Goal: Task Accomplishment & Management: Manage account settings

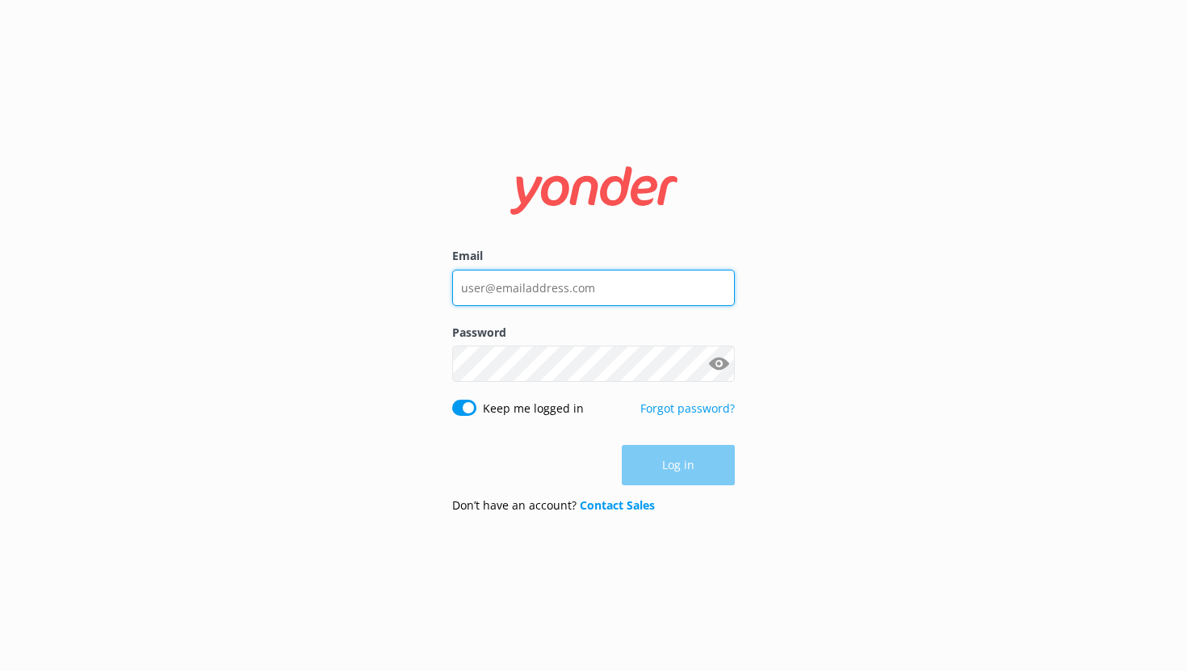
click at [520, 283] on input "Email" at bounding box center [593, 288] width 283 height 36
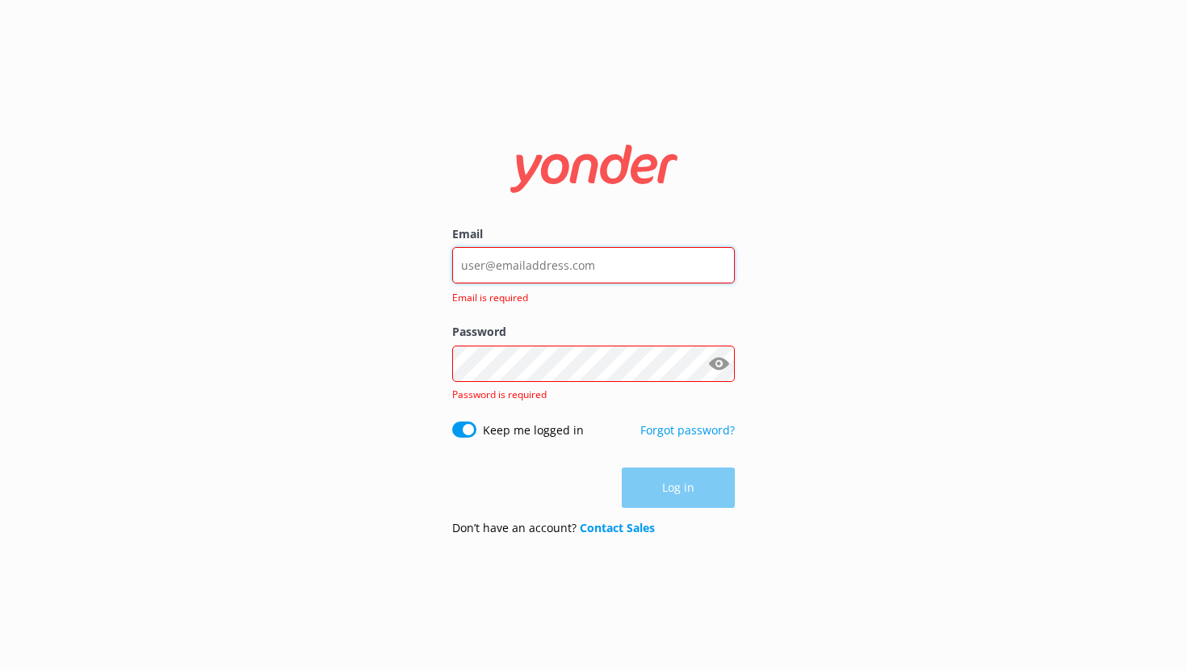
type input "[EMAIL_ADDRESS][DOMAIN_NAME]"
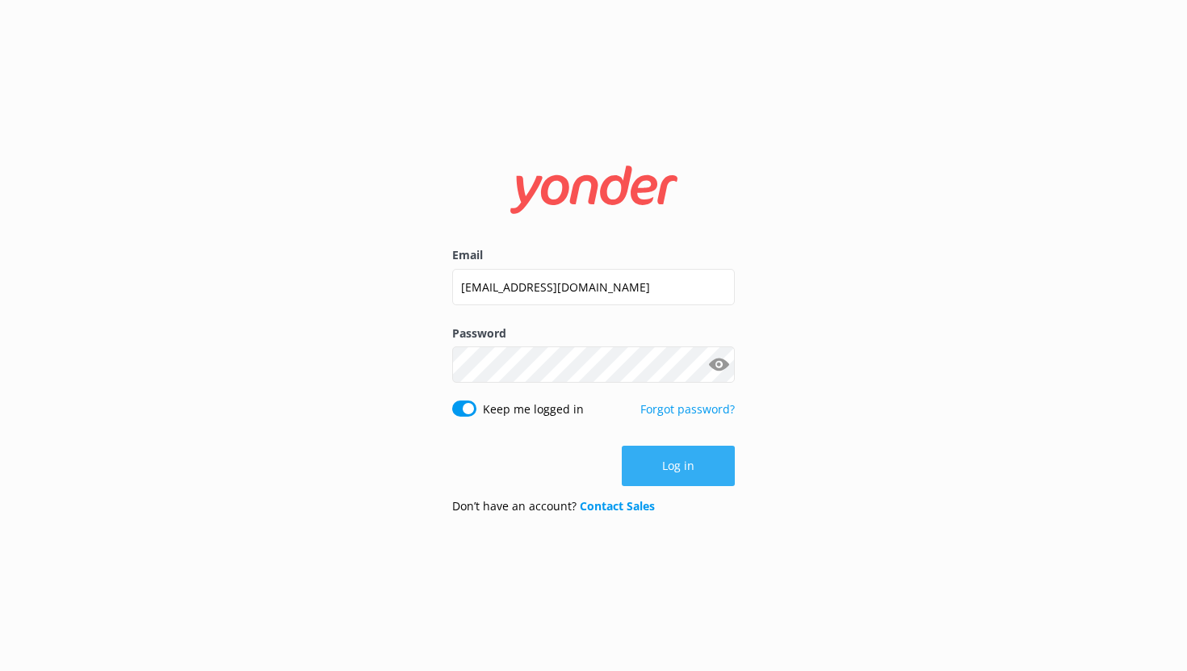
click at [666, 461] on button "Log in" at bounding box center [678, 466] width 113 height 40
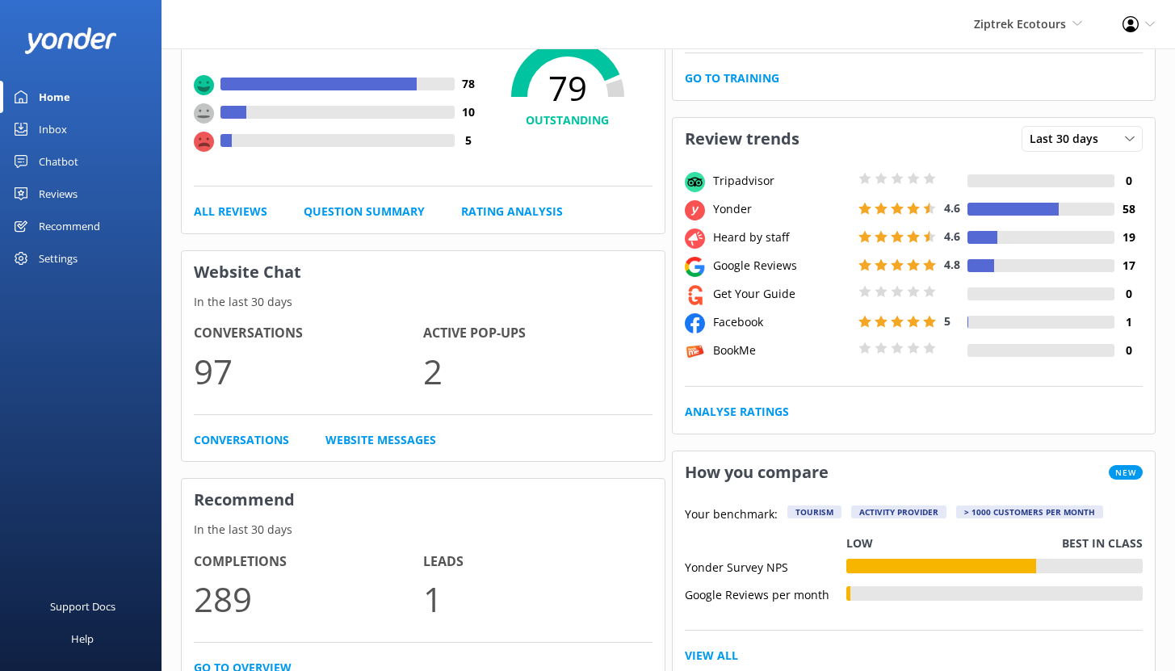
scroll to position [207, 0]
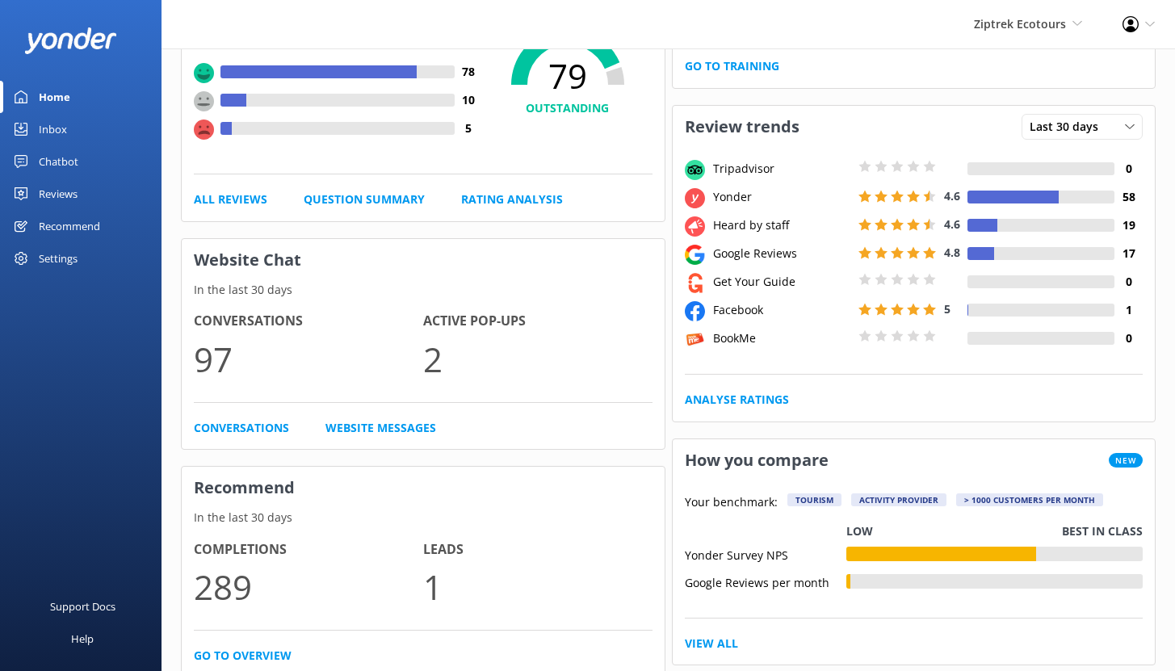
click at [65, 163] on div "Chatbot" at bounding box center [59, 161] width 40 height 32
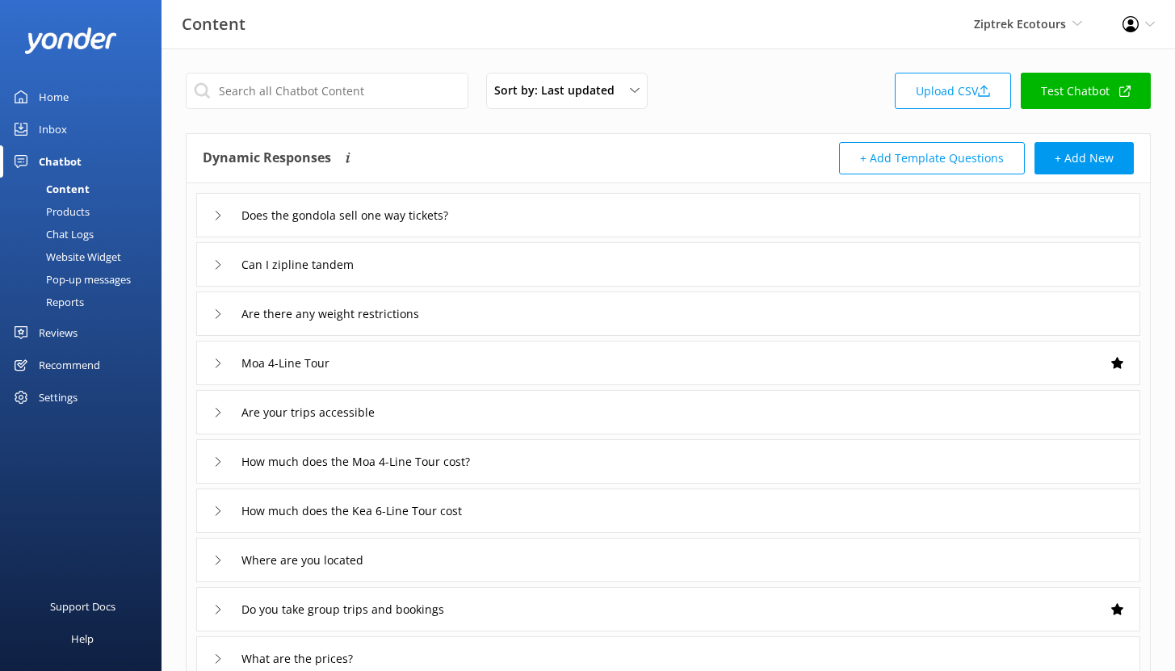
click at [73, 303] on div "Reports" at bounding box center [47, 302] width 74 height 23
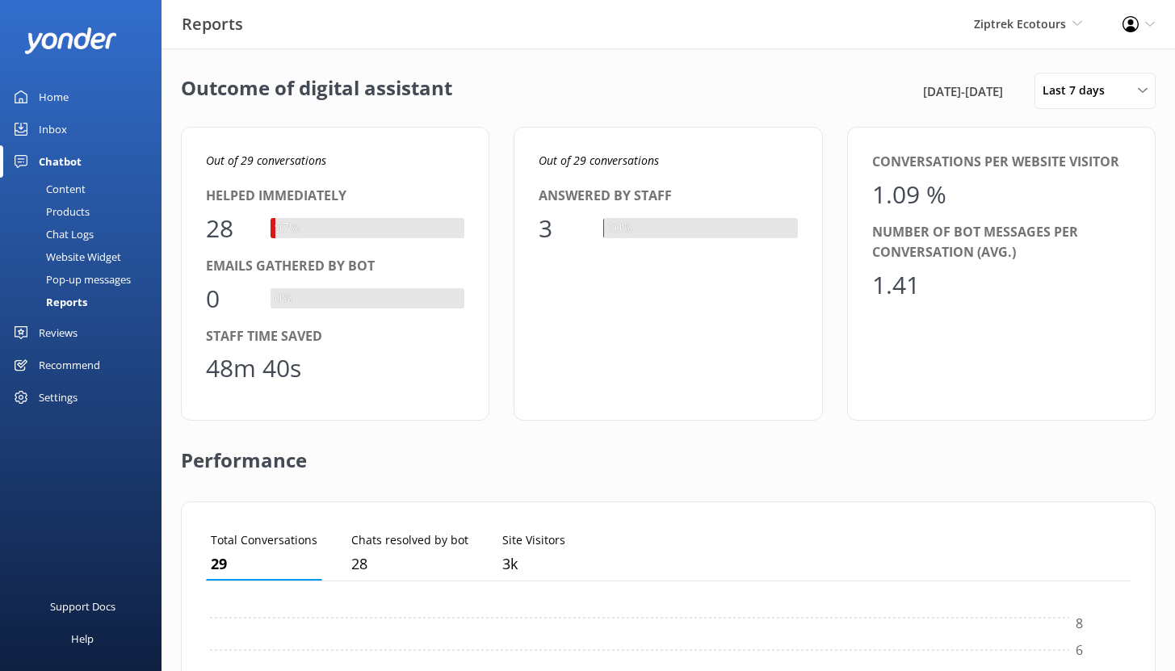
scroll to position [150, 912]
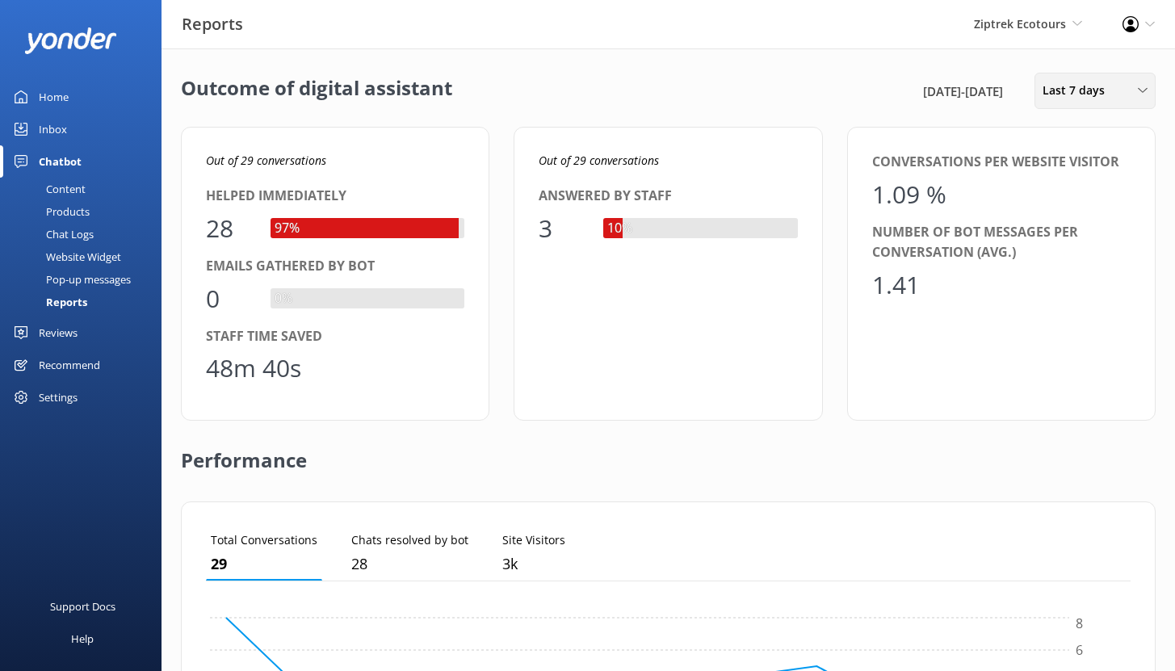
click at [1094, 90] on span "Last 7 days" at bounding box center [1078, 91] width 72 height 18
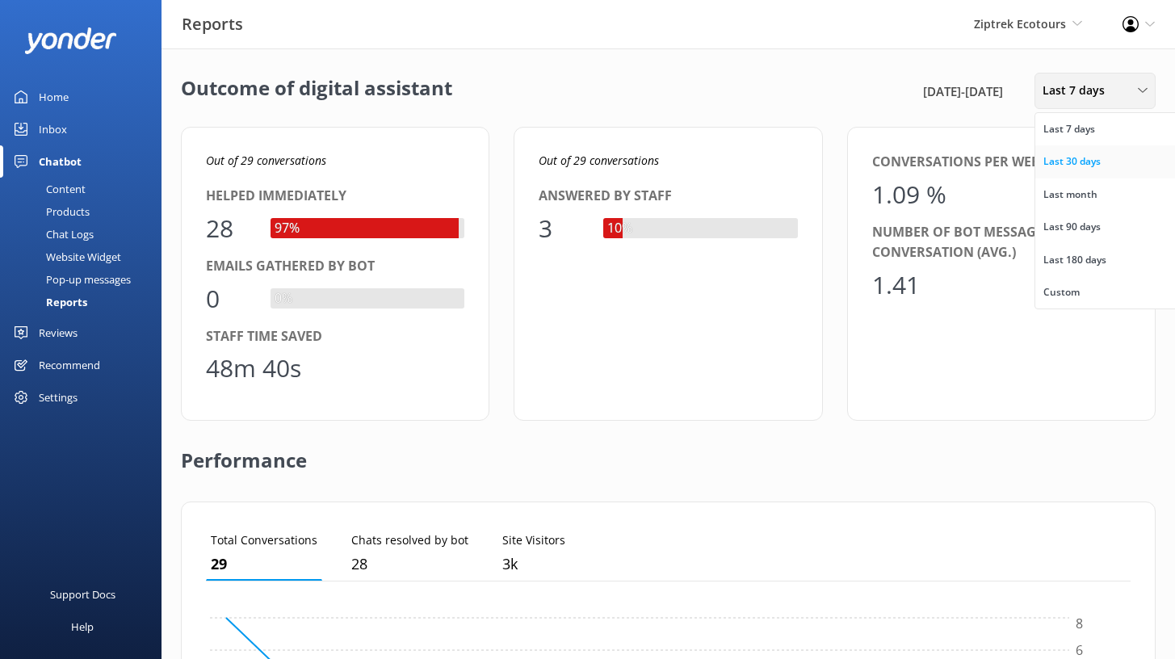
click at [1100, 166] on link "Last 30 days" at bounding box center [1107, 161] width 144 height 32
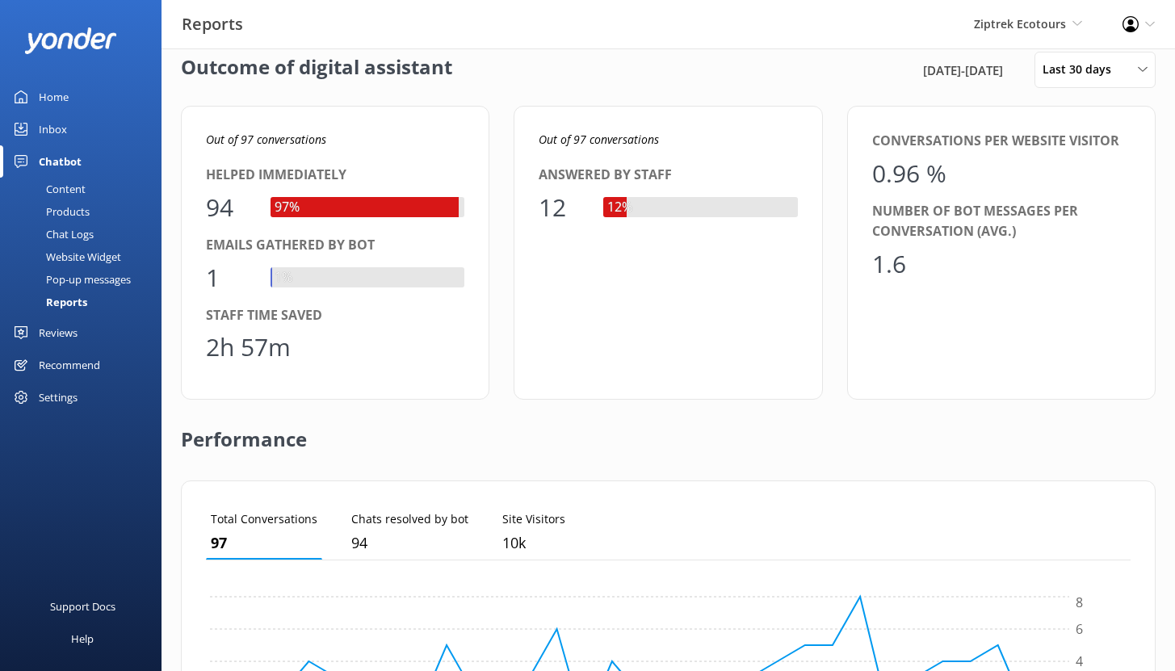
scroll to position [22, 0]
drag, startPoint x: 291, startPoint y: 351, endPoint x: 203, endPoint y: 349, distance: 88.0
click at [203, 350] on div "Out of 97 conversations Helped immediately 94 97% Emails gathered by bot 1 1% S…" at bounding box center [335, 252] width 308 height 294
drag, startPoint x: 238, startPoint y: 209, endPoint x: 206, endPoint y: 207, distance: 32.3
click at [206, 207] on div "94" at bounding box center [230, 206] width 48 height 39
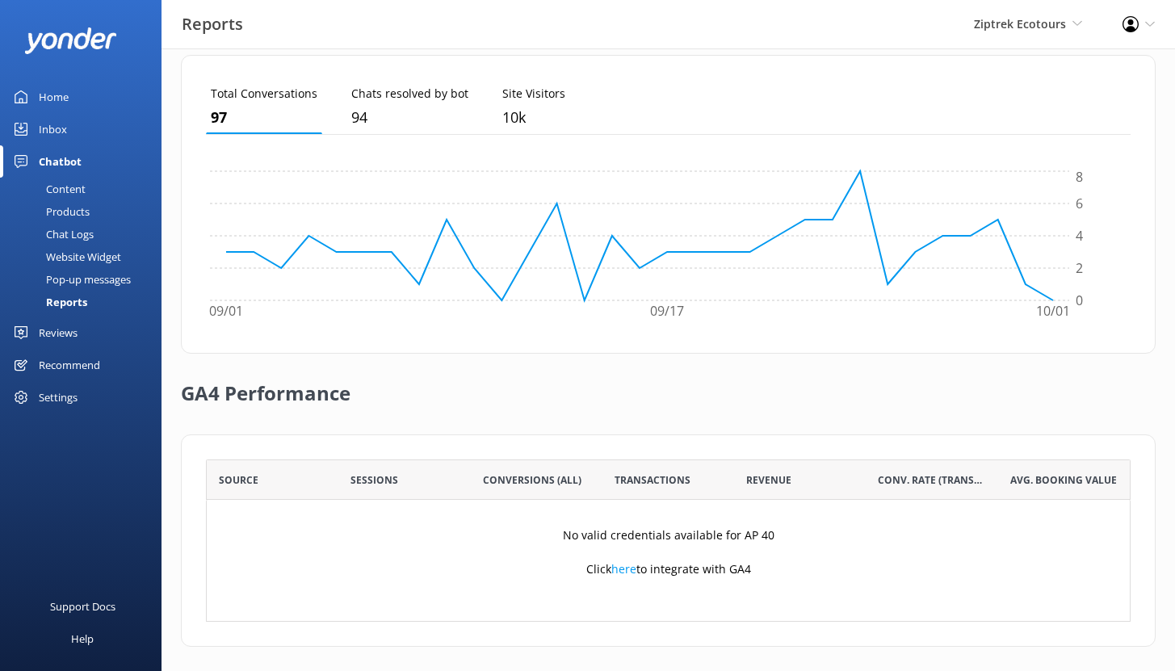
scroll to position [454, 0]
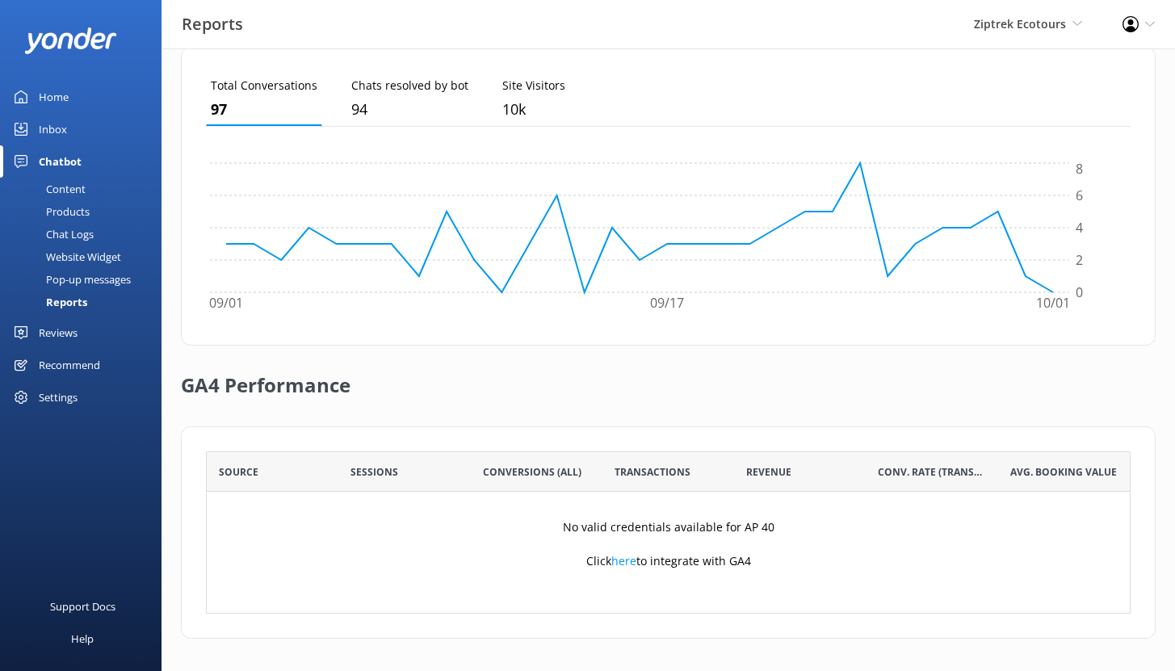
click at [69, 189] on div "Content" at bounding box center [48, 189] width 76 height 23
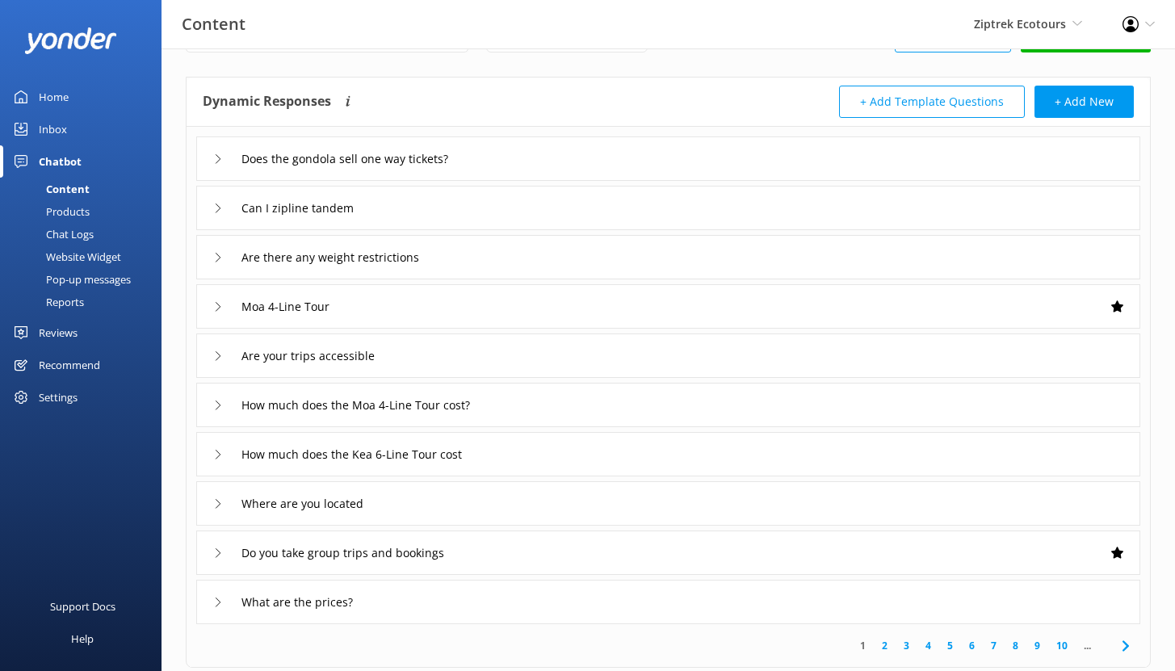
scroll to position [59, 0]
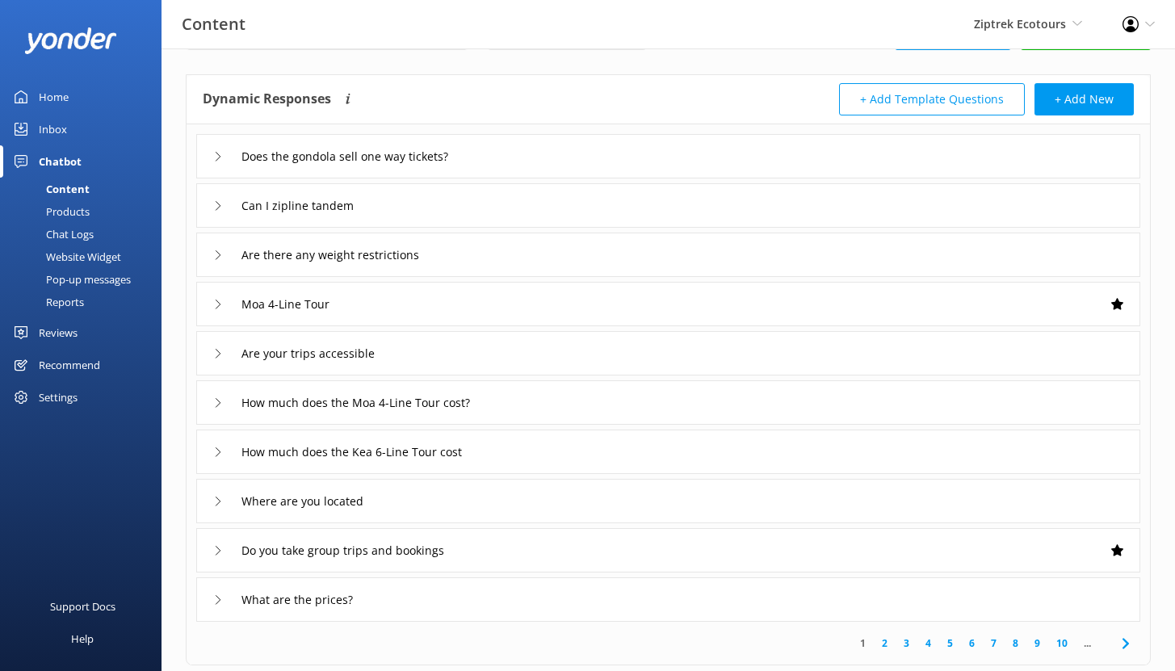
click at [573, 140] on div "Does the gondola sell one way tickets?" at bounding box center [668, 156] width 944 height 44
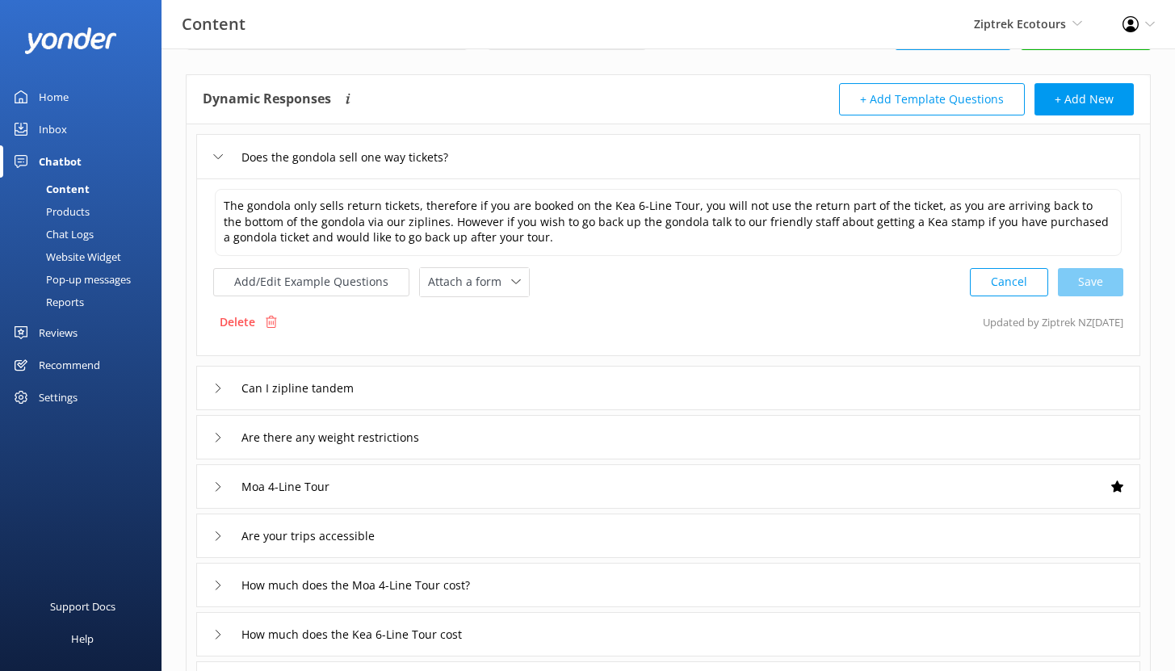
click at [81, 234] on div "Chat Logs" at bounding box center [52, 234] width 84 height 23
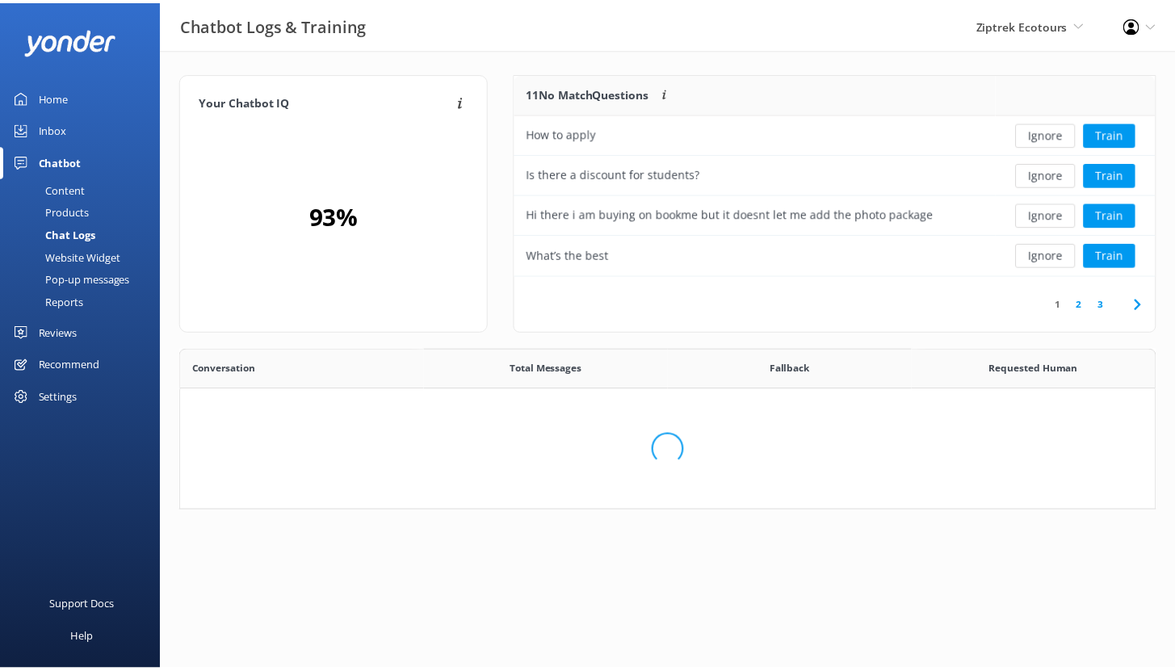
scroll to position [191, 627]
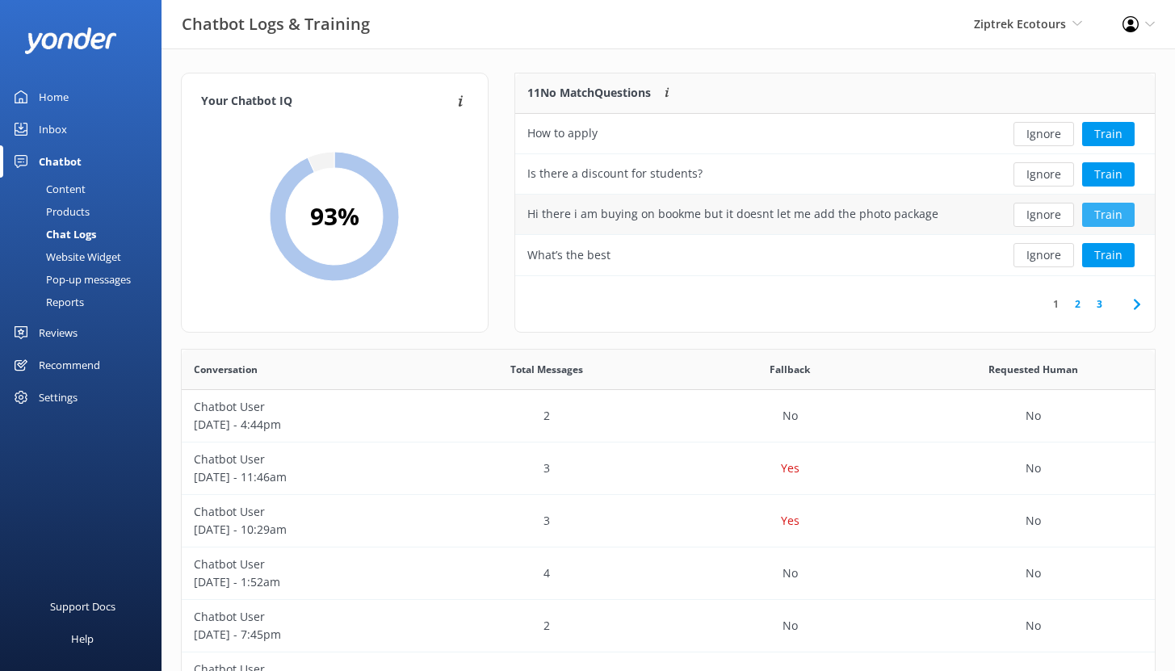
click at [1109, 215] on button "Train" at bounding box center [1108, 215] width 52 height 24
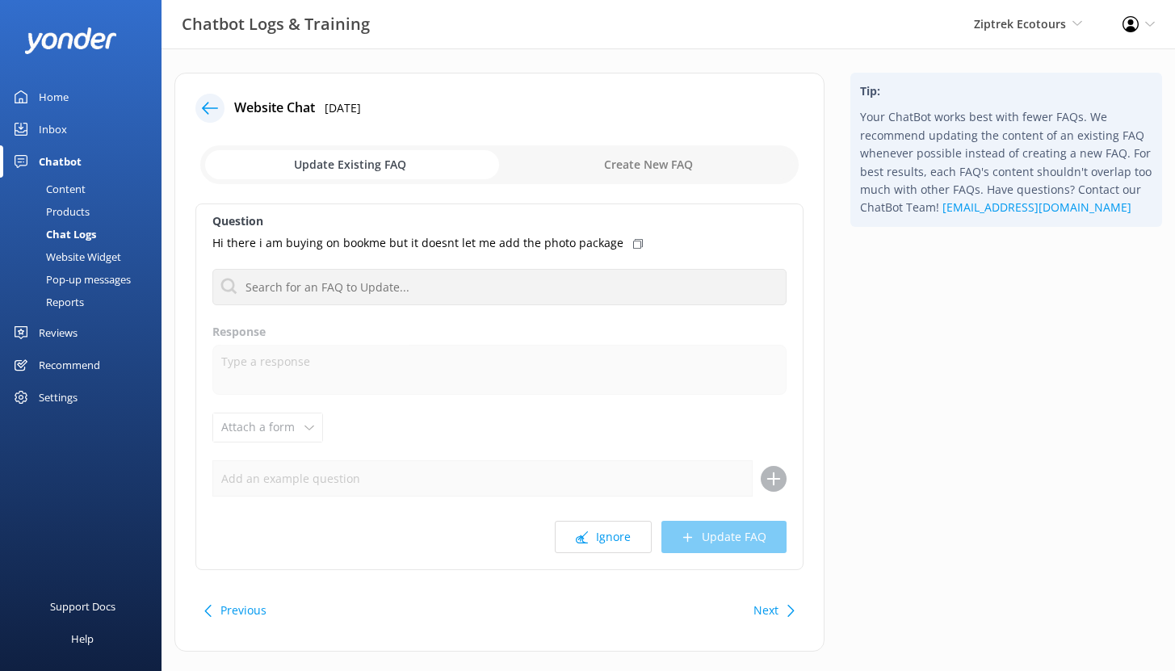
click at [383, 244] on p "Hi there i am buying on bookme but it doesnt let me add the photo package" at bounding box center [417, 243] width 411 height 18
click at [204, 111] on use at bounding box center [210, 108] width 16 height 12
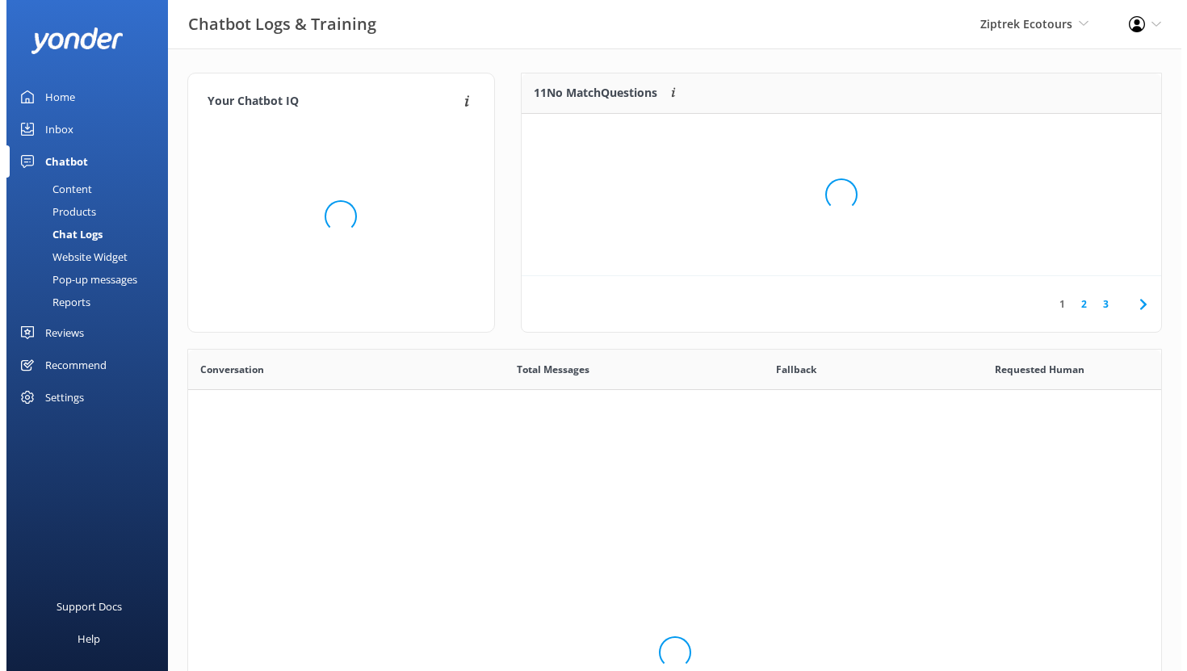
scroll to position [554, 961]
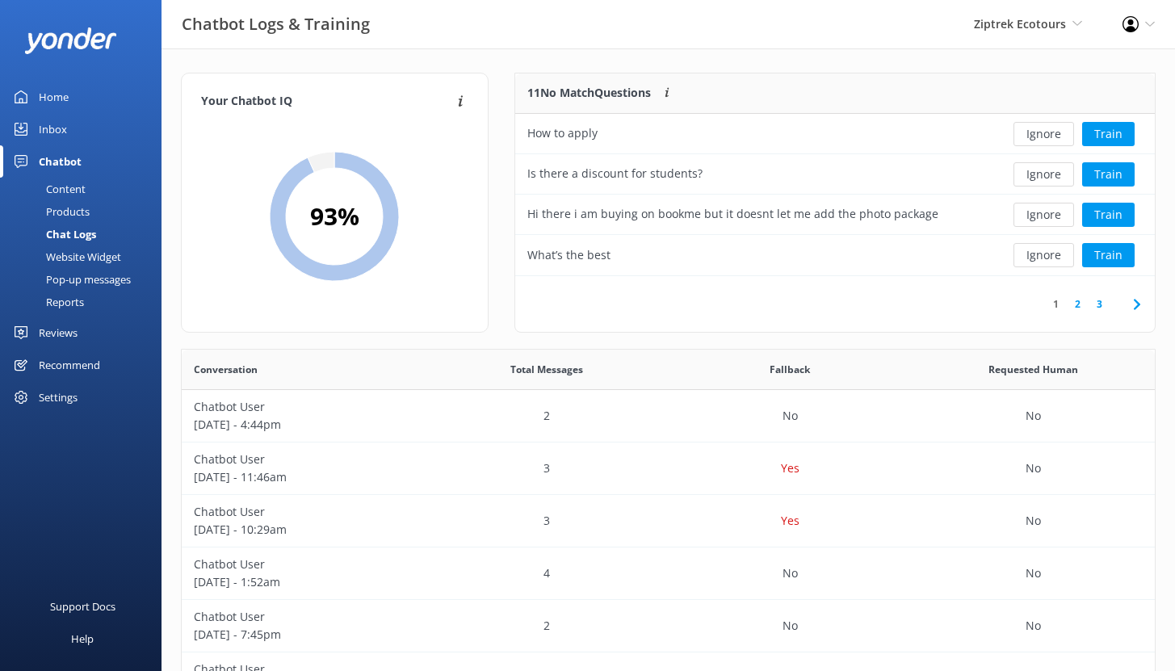
click at [54, 127] on div "Inbox" at bounding box center [53, 129] width 28 height 32
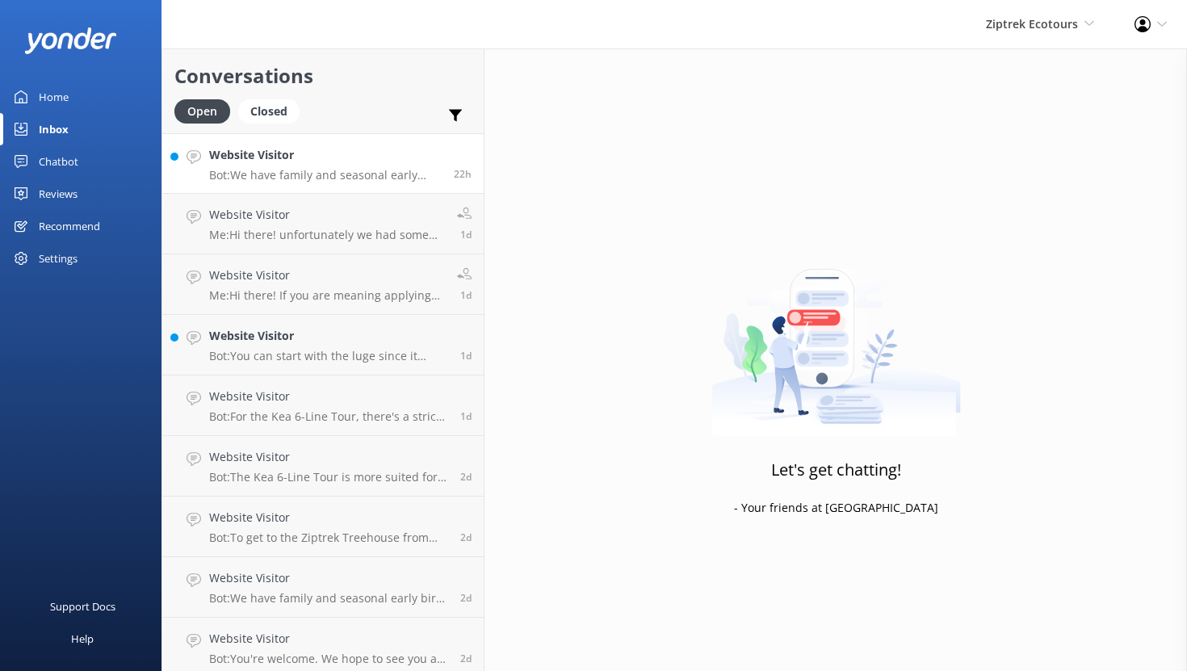
click at [387, 149] on h4 "Website Visitor" at bounding box center [325, 155] width 232 height 18
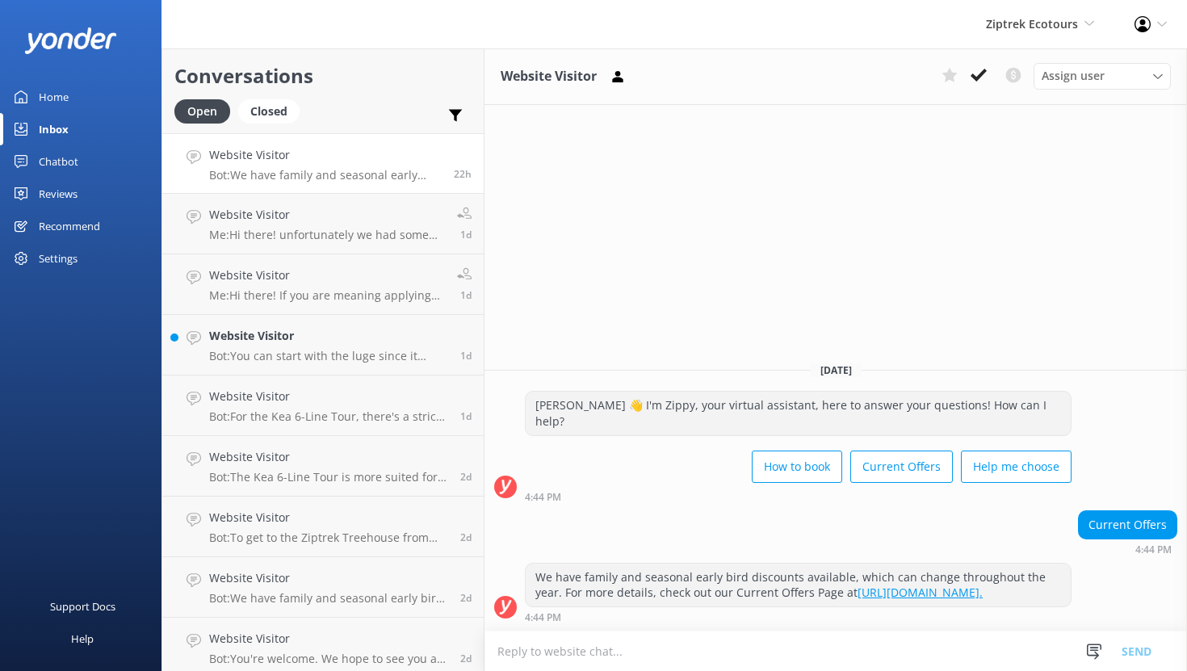
click at [65, 192] on div "Reviews" at bounding box center [58, 194] width 39 height 32
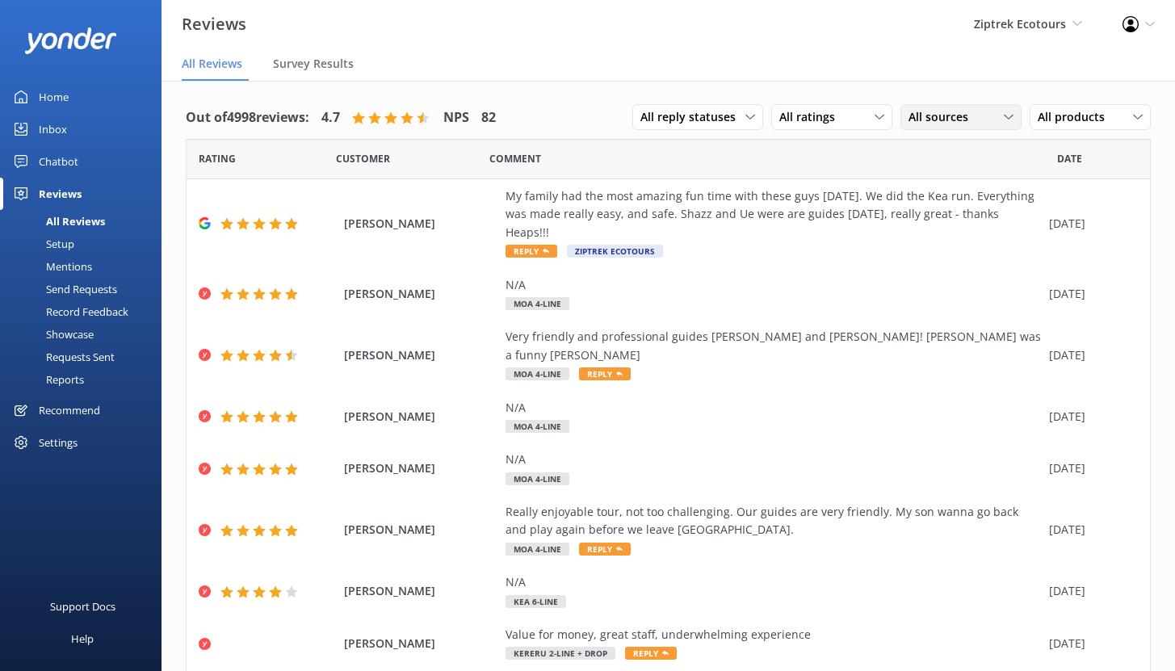
click at [924, 112] on span "All sources" at bounding box center [942, 117] width 69 height 18
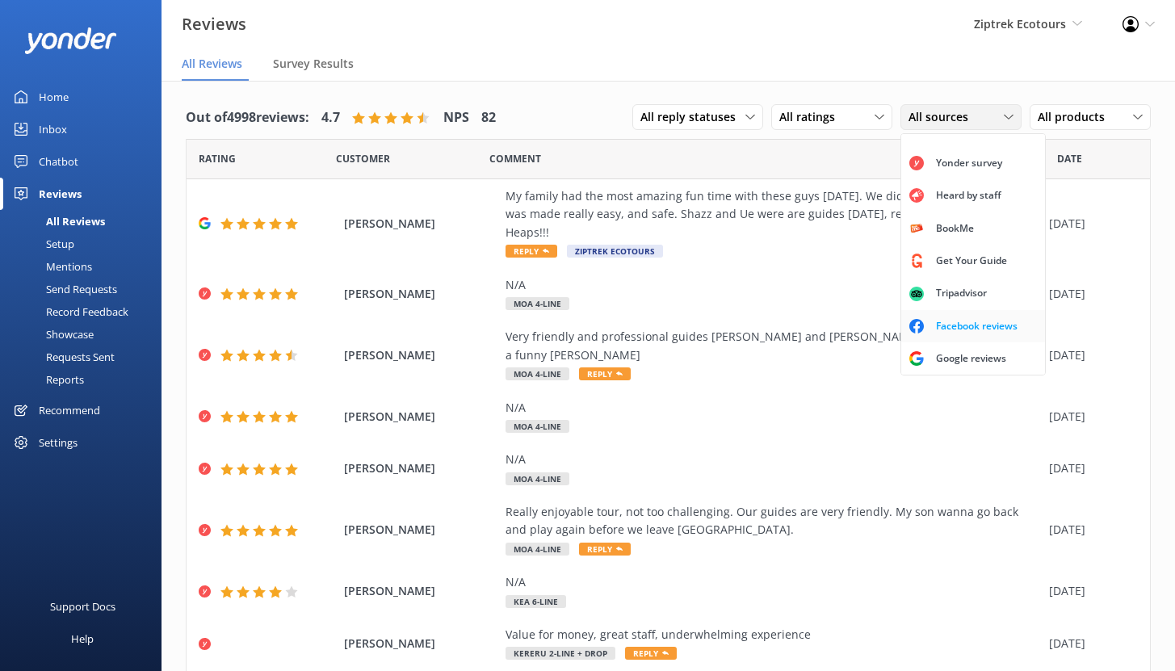
scroll to position [24, 0]
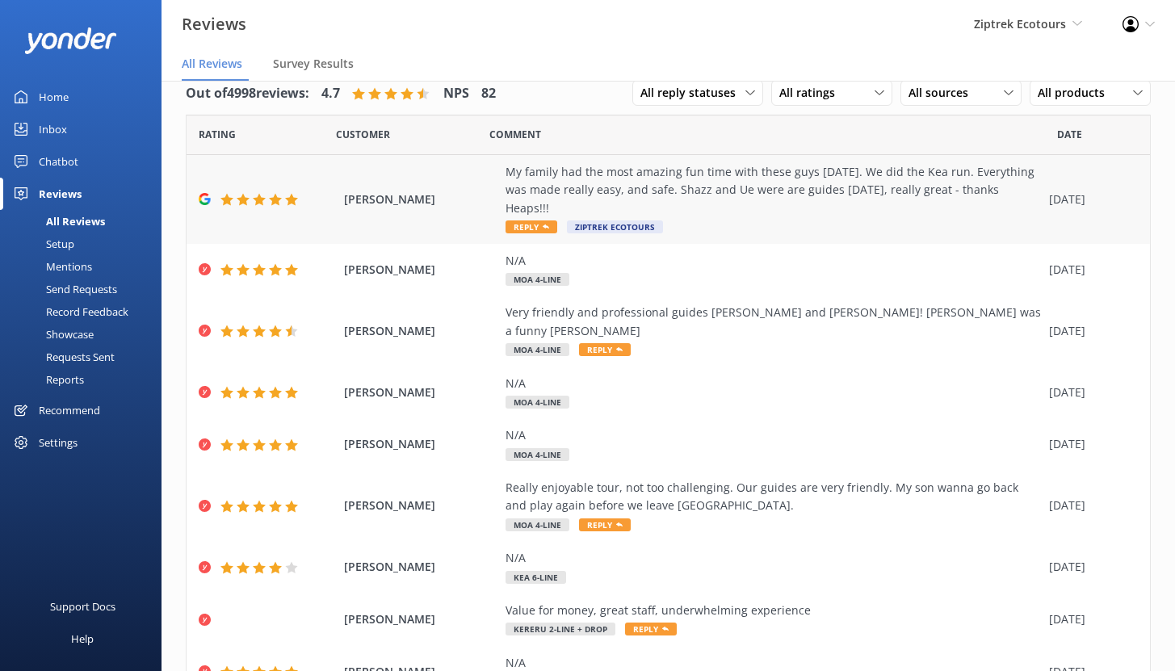
click at [771, 182] on div "My family had the most amazing fun time with these guys [DATE]. We did the Kea …" at bounding box center [772, 190] width 535 height 54
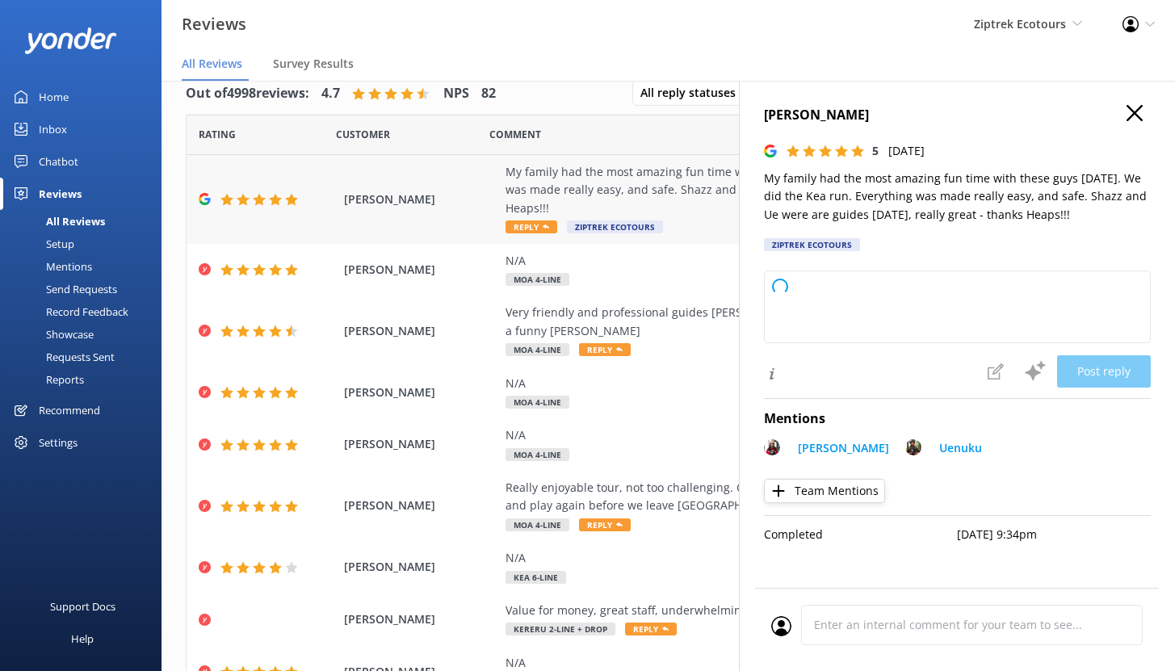
type textarea "Kia ora, Thank you so much for sharing your awesome feedback! We’re so happy to…"
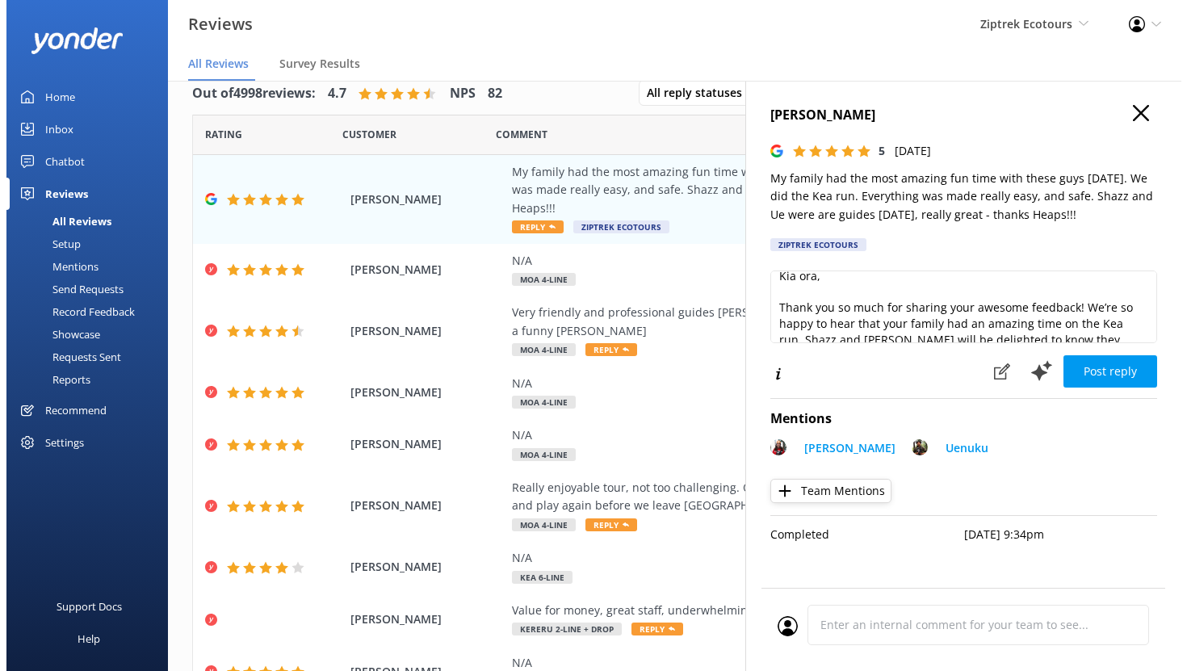
scroll to position [28, 0]
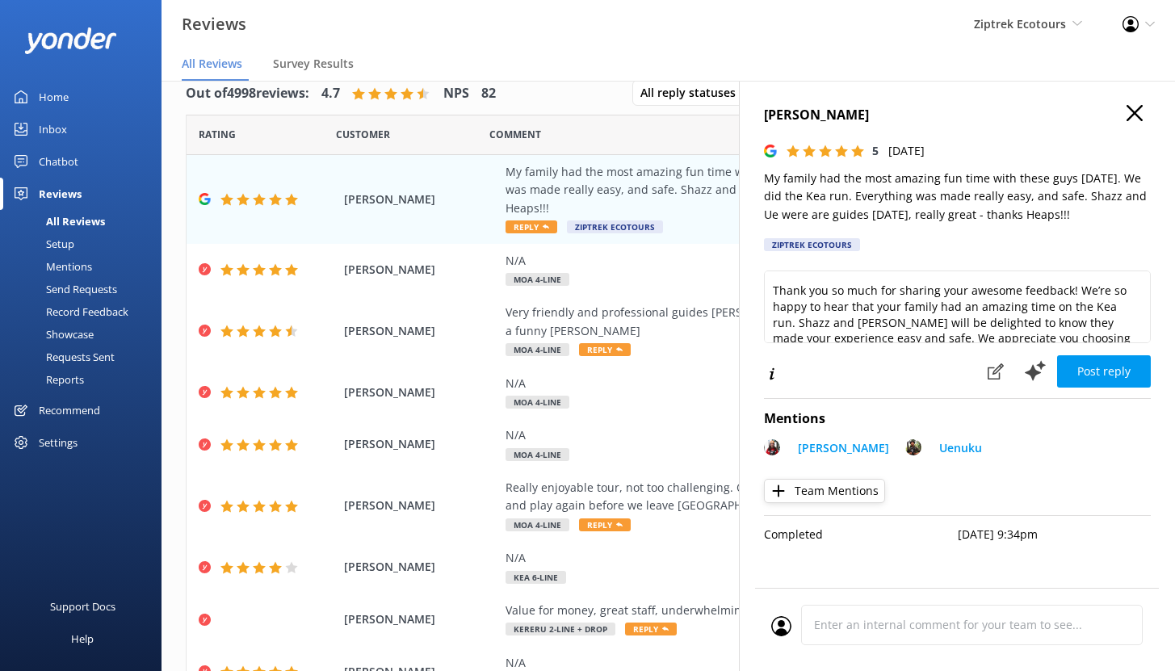
click at [1135, 113] on use "button" at bounding box center [1134, 113] width 16 height 16
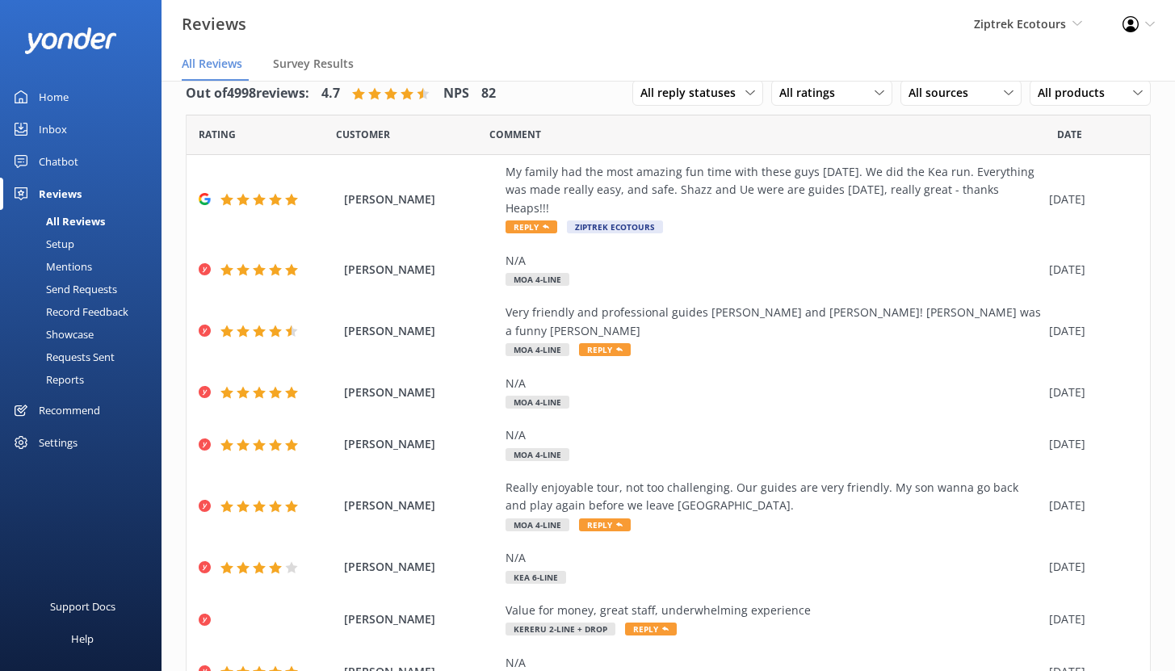
click at [61, 243] on div "Setup" at bounding box center [42, 243] width 65 height 23
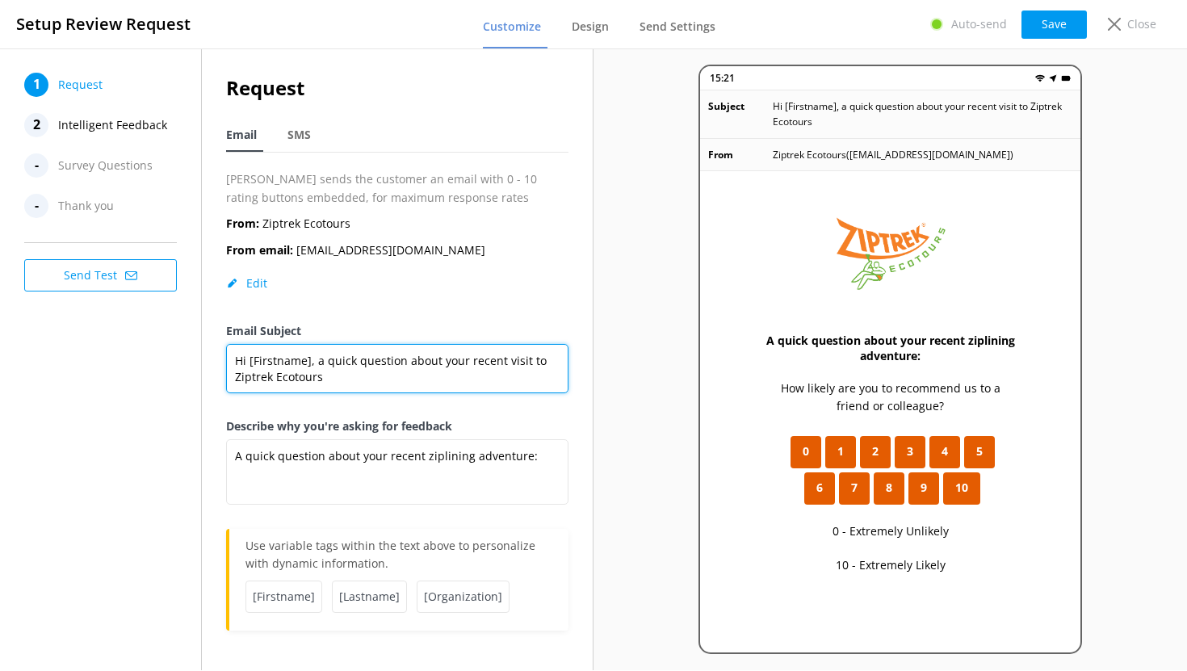
drag, startPoint x: 352, startPoint y: 380, endPoint x: 237, endPoint y: 371, distance: 115.8
click at [238, 371] on textarea "Hi [Firstname], a quick question about your recent visit to Ziptrek Ecotours" at bounding box center [397, 368] width 342 height 49
click at [398, 326] on label "Email Subject" at bounding box center [397, 331] width 342 height 18
click at [398, 344] on textarea "Hi [Firstname], a quick question about your recent visit to Ziptrek Ecotours" at bounding box center [397, 368] width 342 height 49
click at [400, 327] on label "Email Subject" at bounding box center [397, 331] width 342 height 18
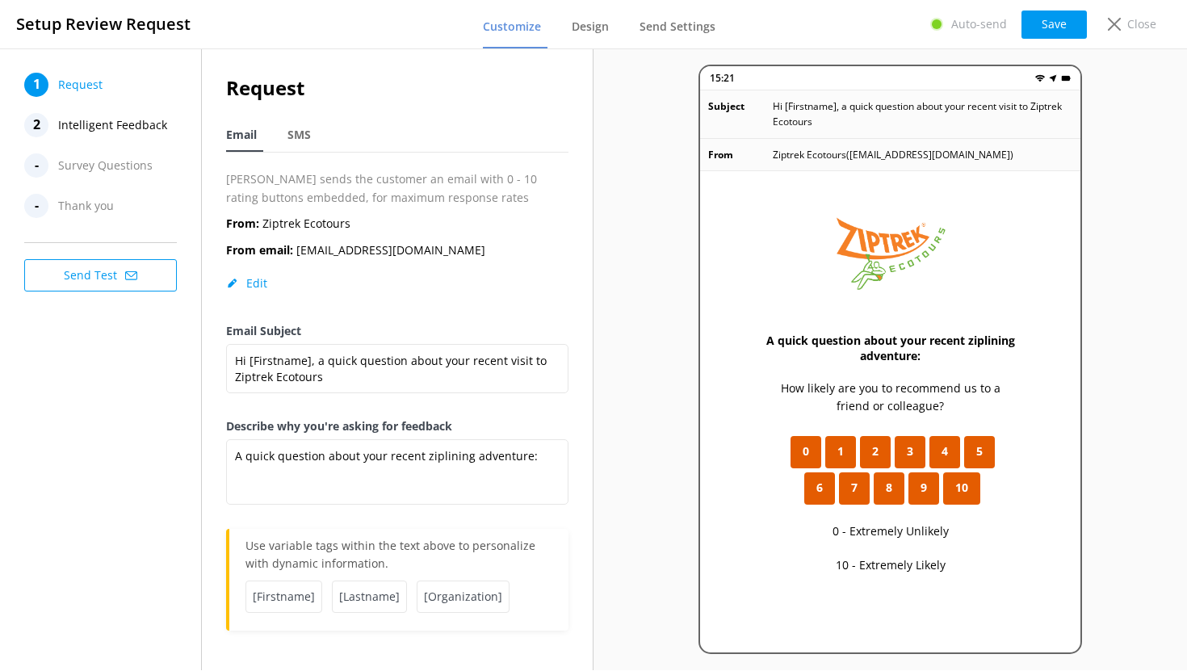
click at [400, 344] on textarea "Hi [Firstname], a quick question about your recent visit to Ziptrek Ecotours" at bounding box center [397, 368] width 342 height 49
click at [116, 127] on span "Intelligent Feedback" at bounding box center [112, 125] width 109 height 24
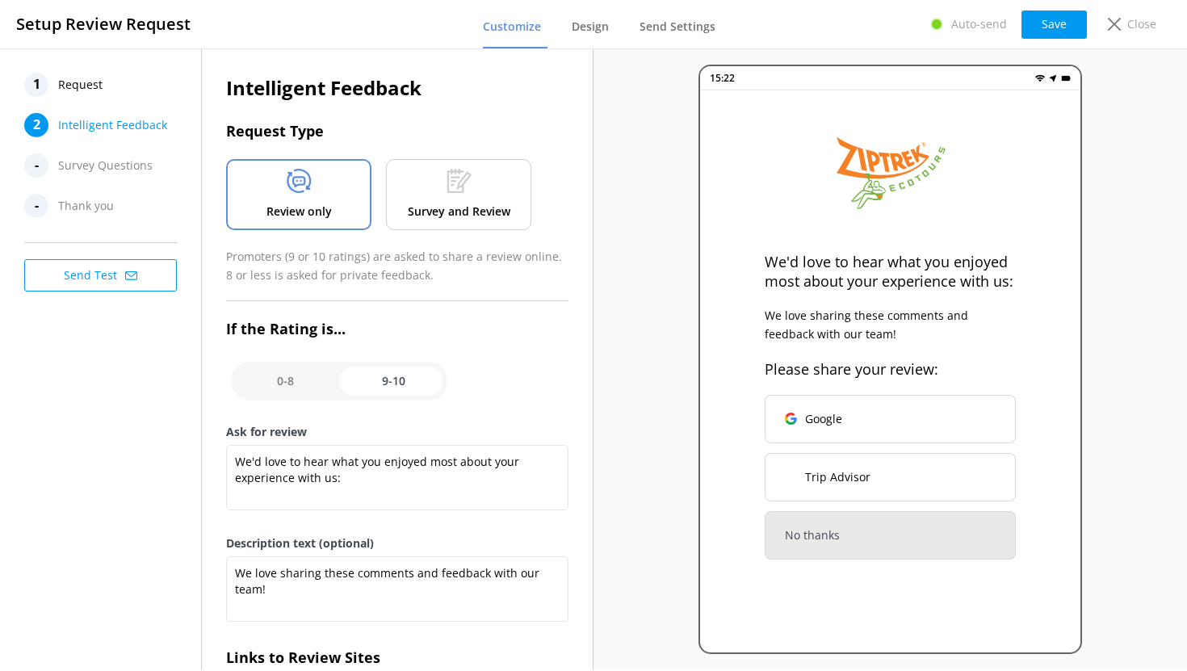
click at [303, 377] on input "checkbox" at bounding box center [339, 381] width 216 height 39
checkbox input "false"
type textarea "What could have made your experience with us more enjoyable?"
type textarea "Your feedback is important to help us improve"
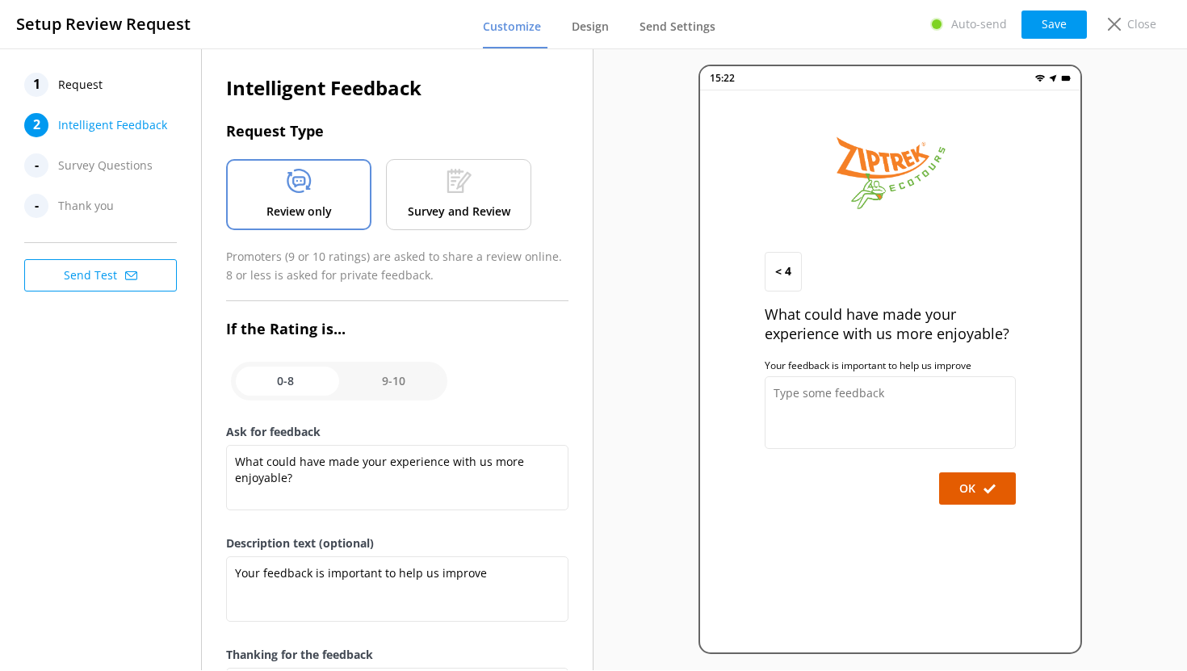
click at [442, 204] on p "Survey and Review" at bounding box center [459, 212] width 103 height 18
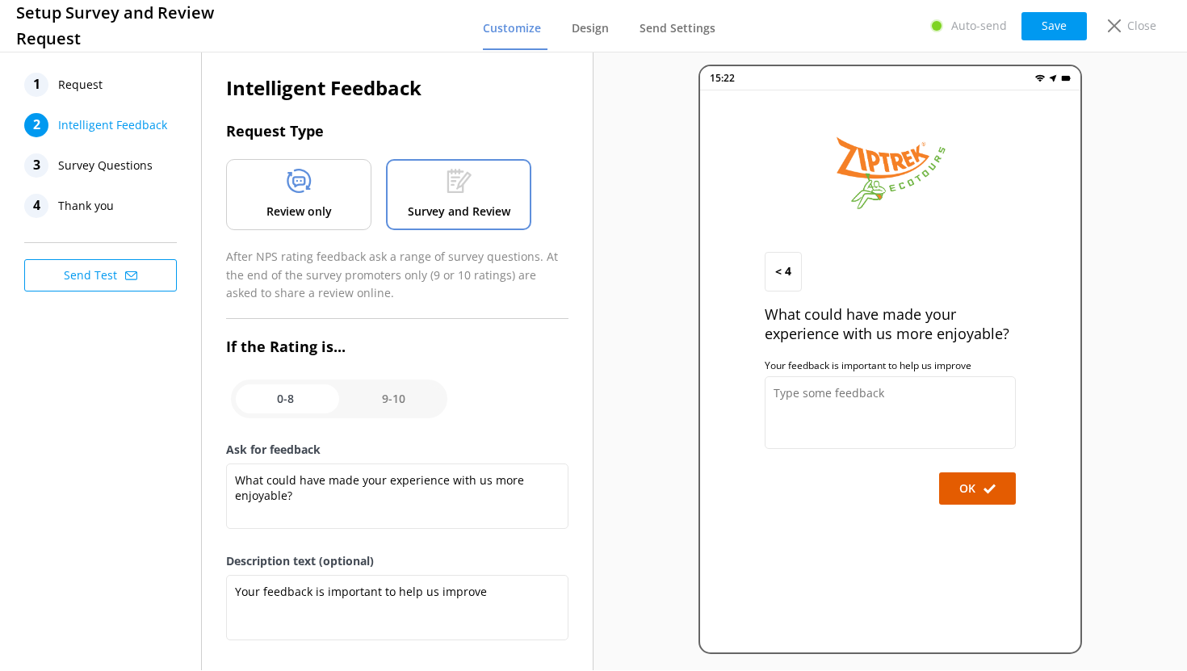
click at [89, 160] on span "Survey Questions" at bounding box center [105, 165] width 94 height 24
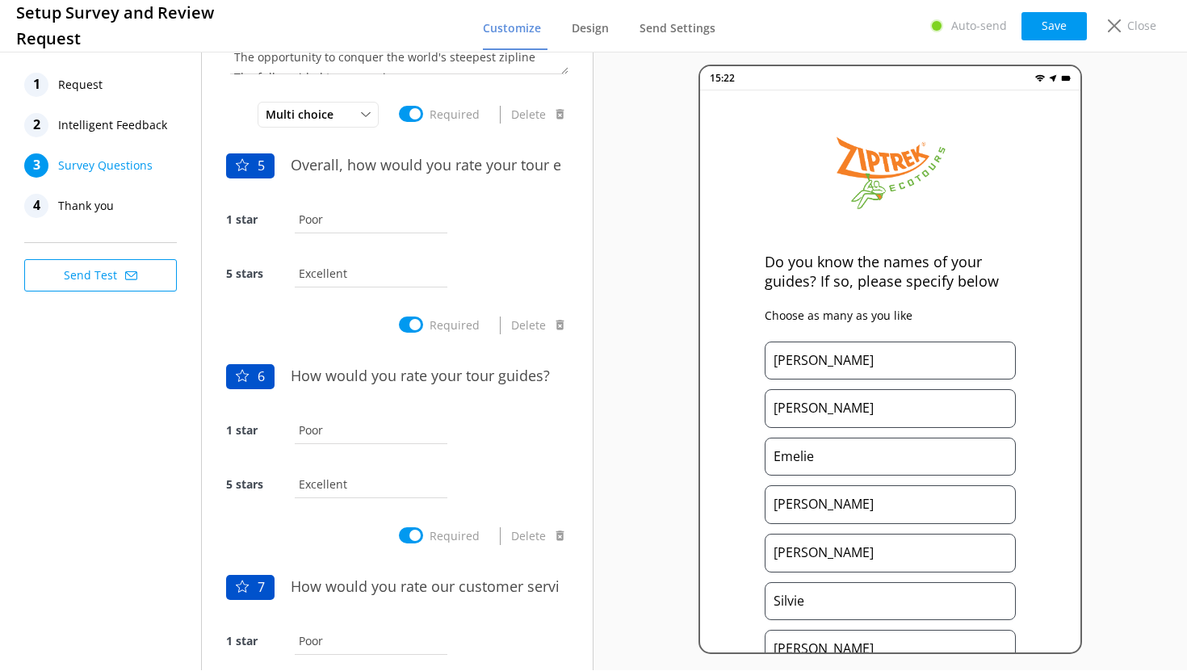
scroll to position [927, 0]
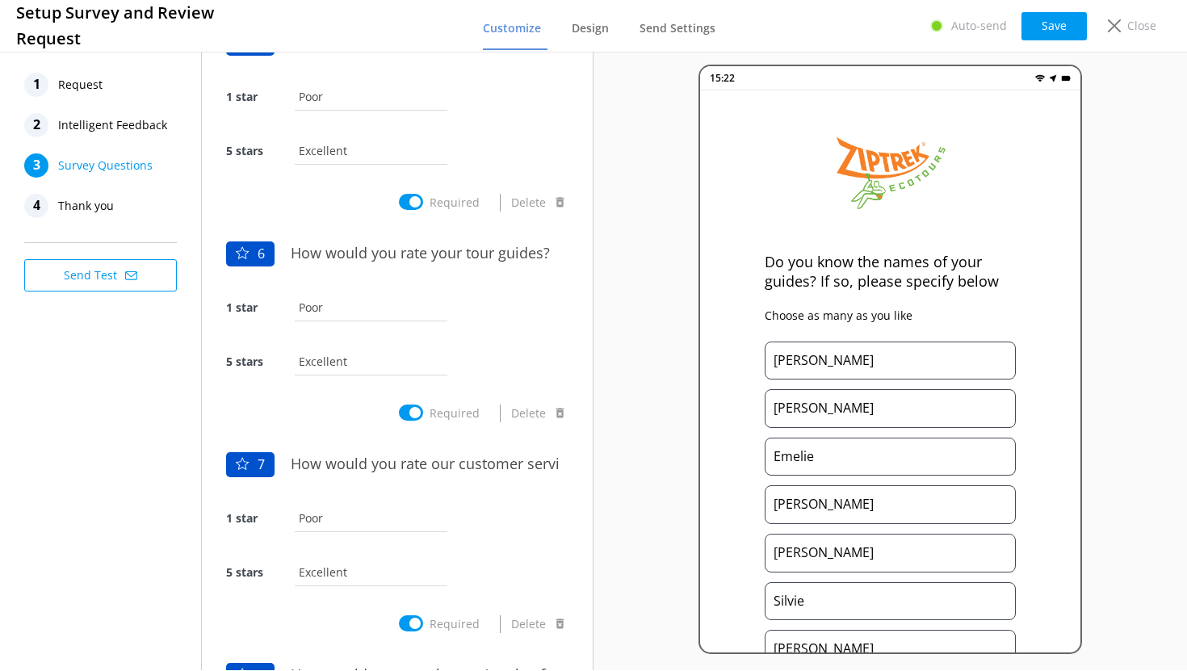
click at [76, 85] on span "Request" at bounding box center [80, 85] width 44 height 24
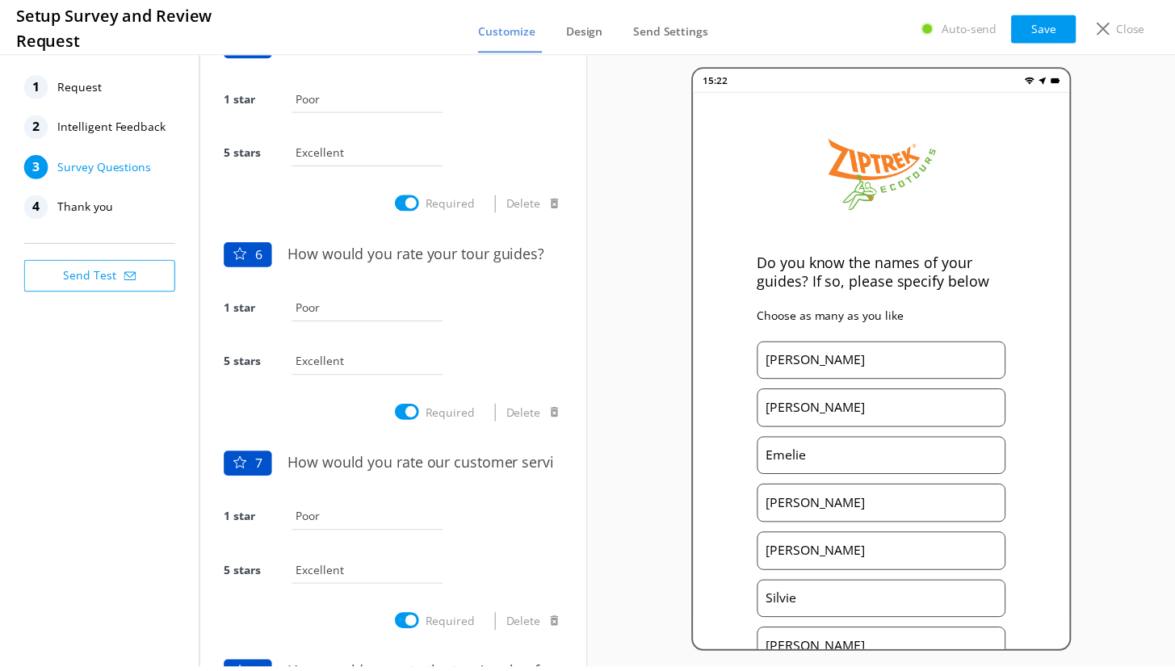
scroll to position [0, 0]
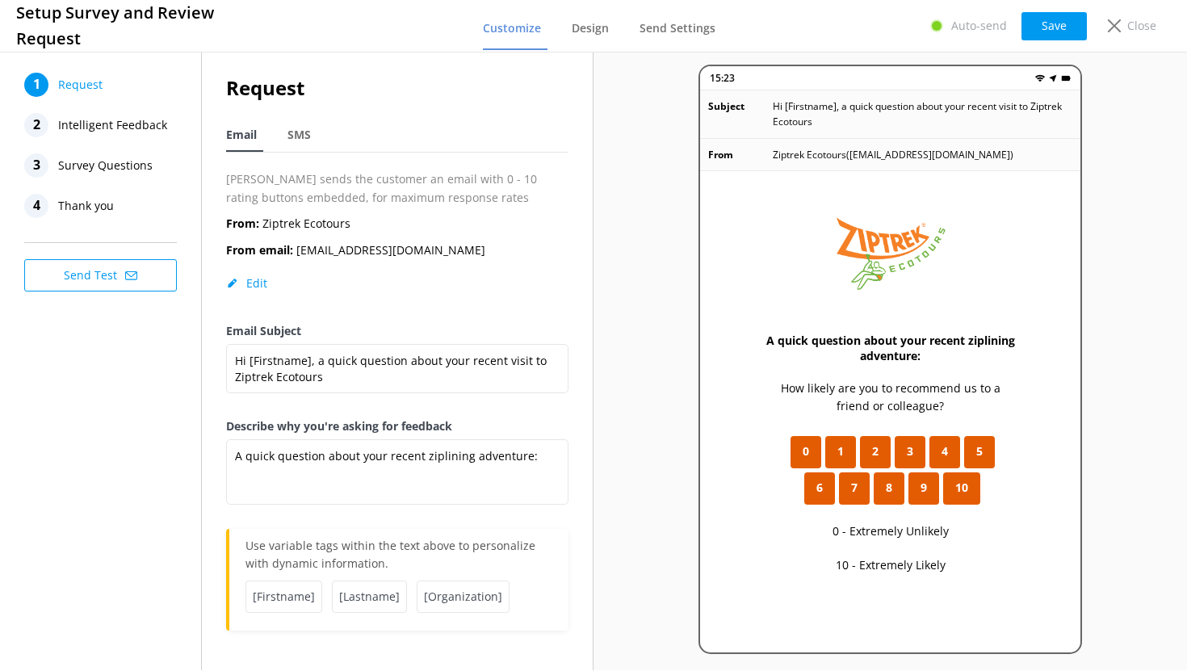
click at [123, 124] on span "Intelligent Feedback" at bounding box center [112, 125] width 109 height 24
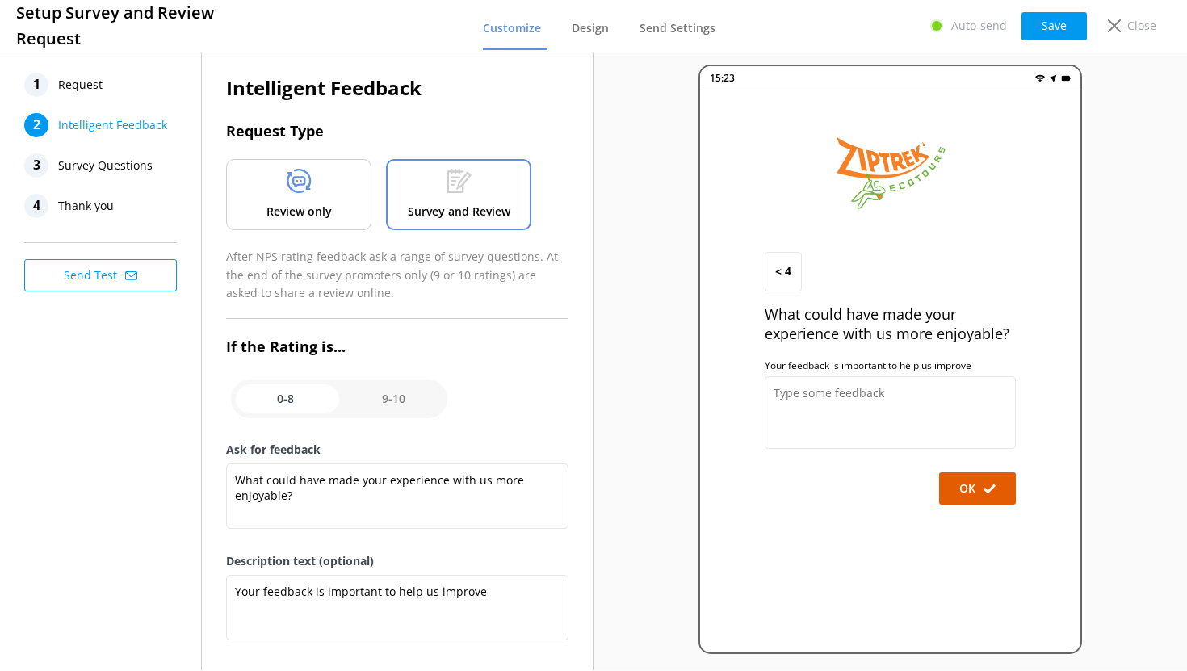
click at [329, 184] on div "Review only" at bounding box center [298, 194] width 145 height 71
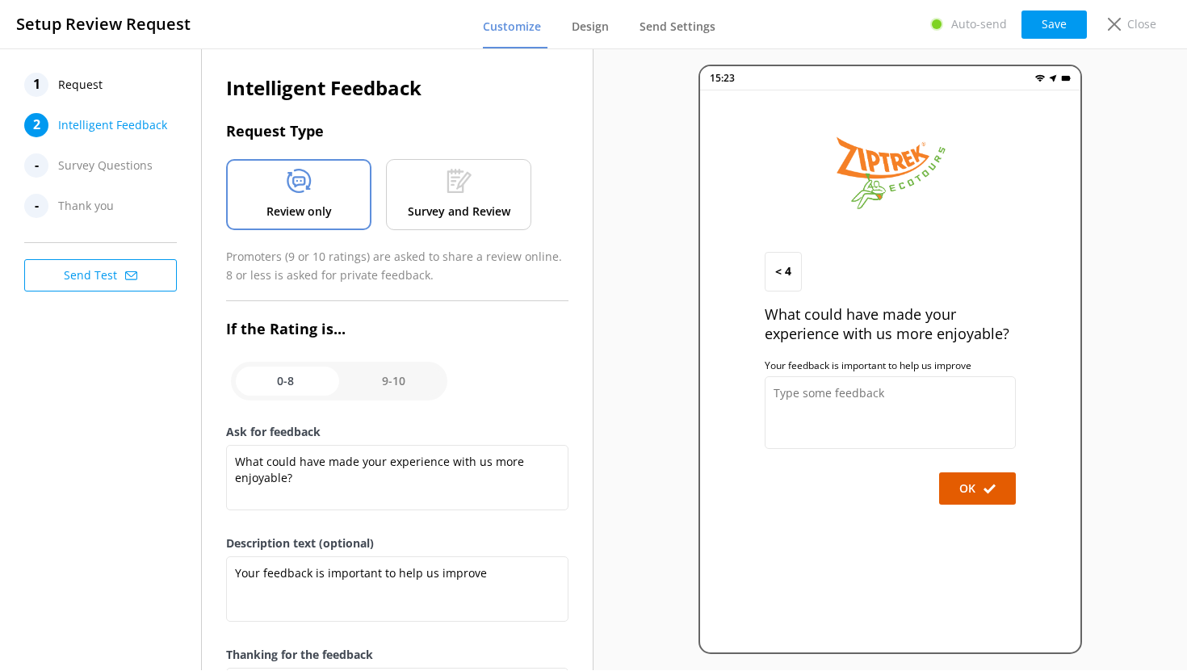
click at [397, 379] on input "checkbox" at bounding box center [339, 381] width 216 height 39
checkbox input "true"
type textarea "We'd love to hear what you enjoyed most about your experience with us:"
type textarea "We love sharing these comments and feedback with our team!"
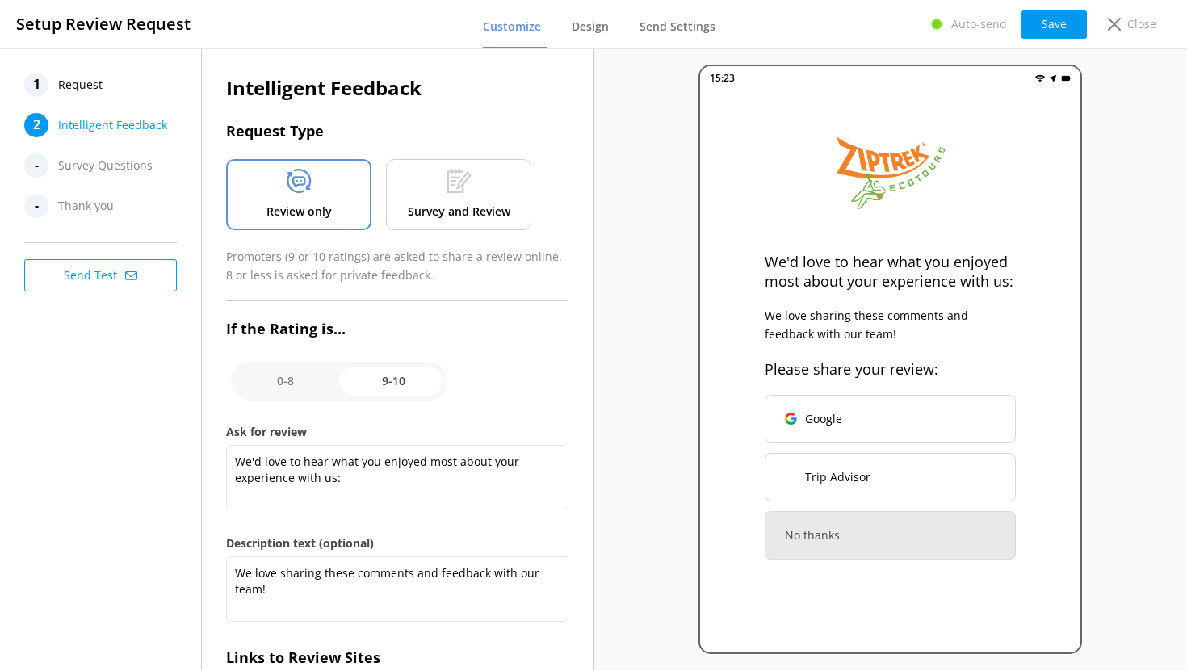
click at [285, 383] on input "checkbox" at bounding box center [339, 381] width 216 height 39
checkbox input "false"
type textarea "What could have made your experience with us more enjoyable?"
type textarea "Your feedback is important to help us improve"
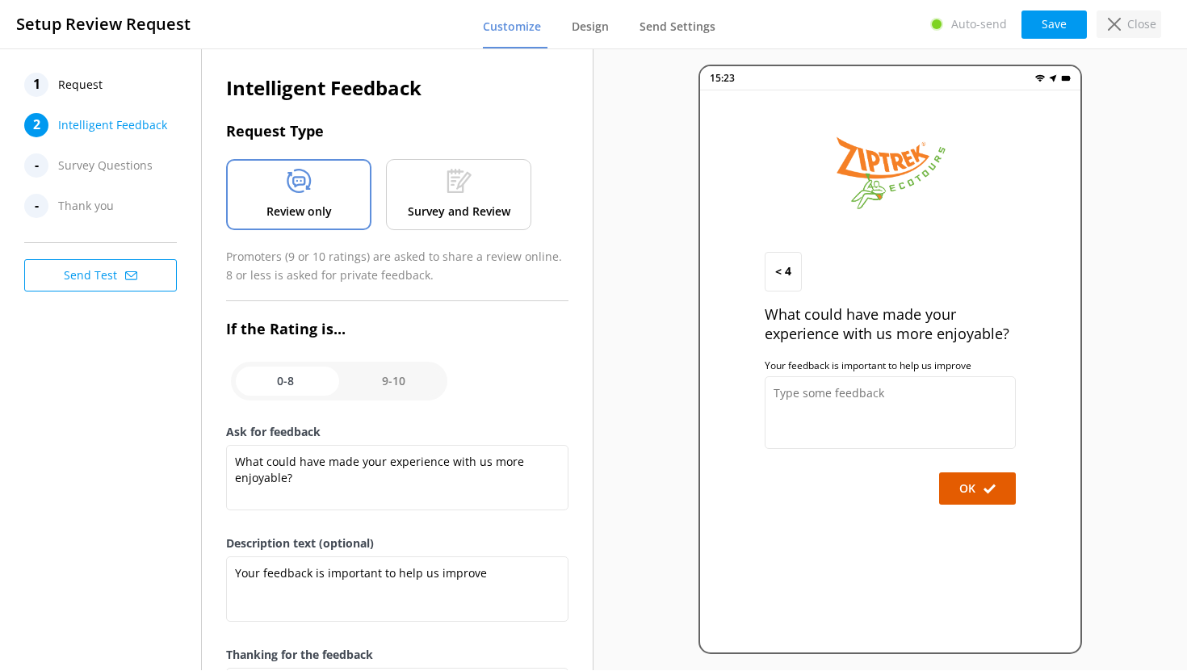
click at [1128, 19] on p "Close" at bounding box center [1141, 24] width 29 height 18
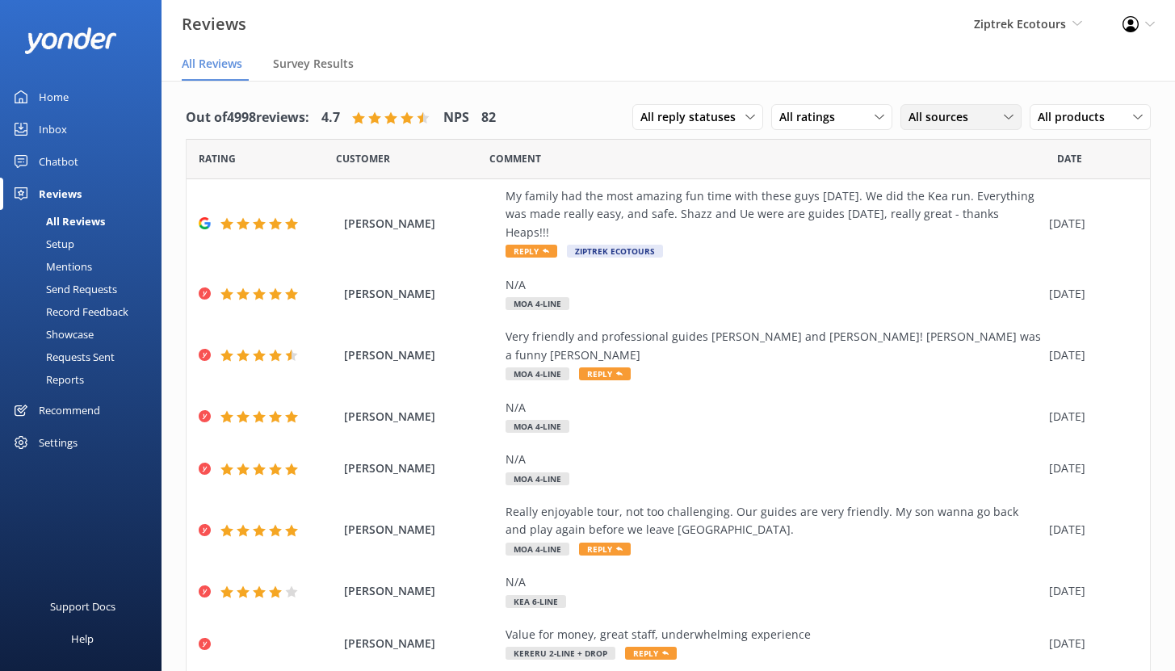
click at [931, 119] on span "All sources" at bounding box center [942, 117] width 69 height 18
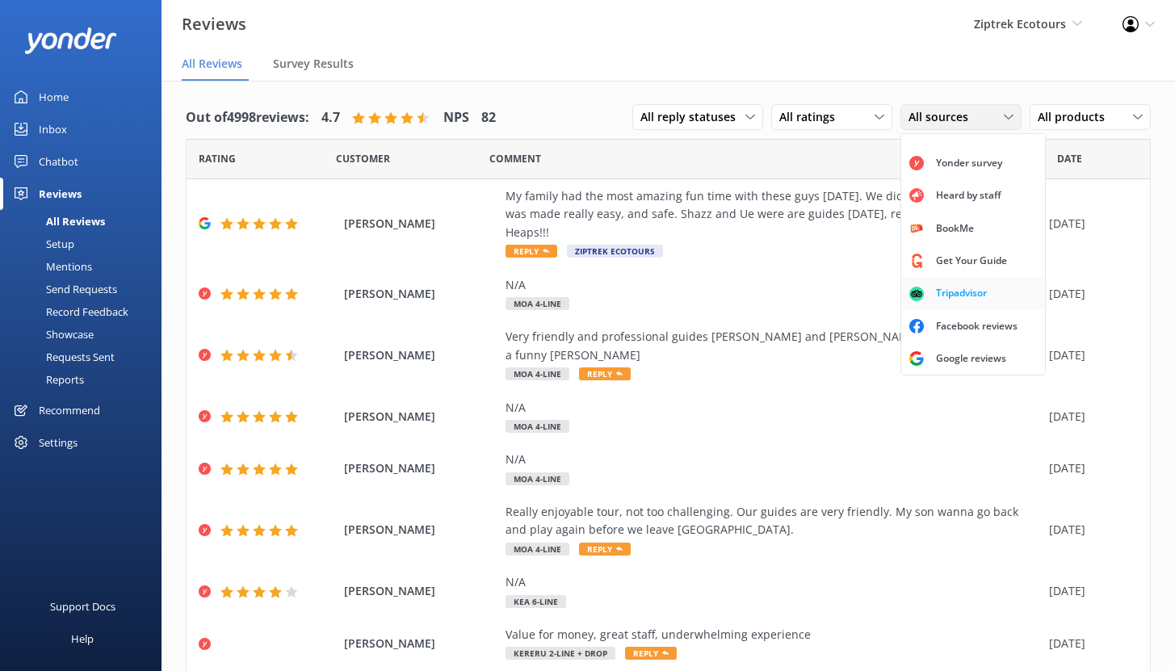
scroll to position [36, 0]
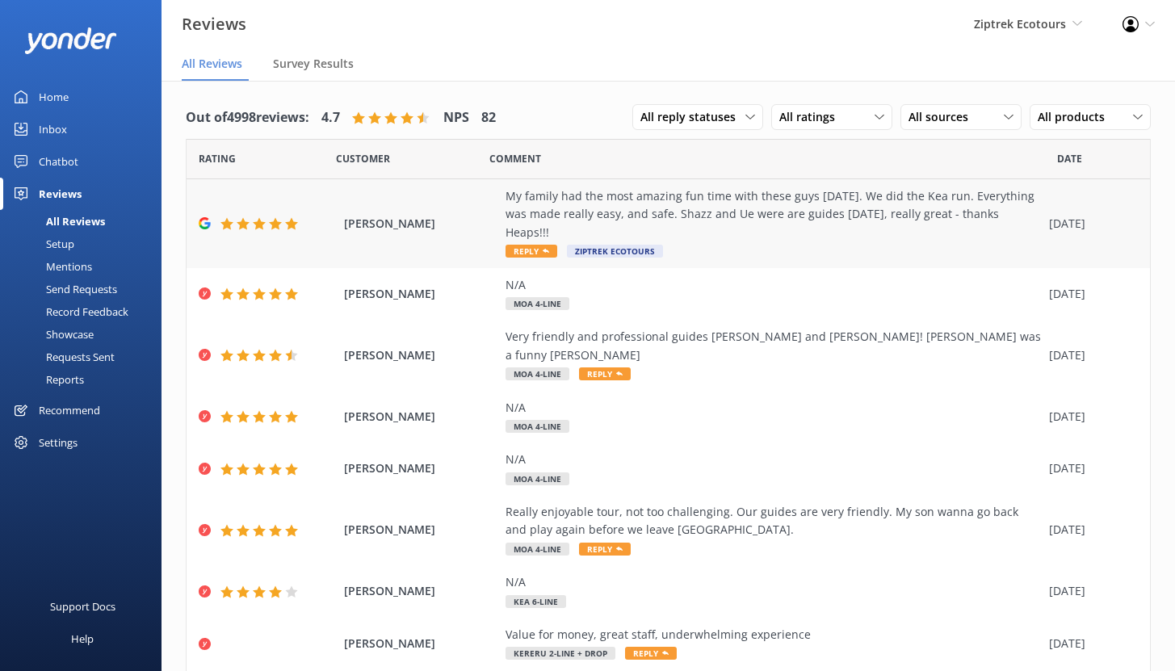
click at [716, 211] on div "My family had the most amazing fun time with these guys [DATE]. We did the Kea …" at bounding box center [772, 214] width 535 height 54
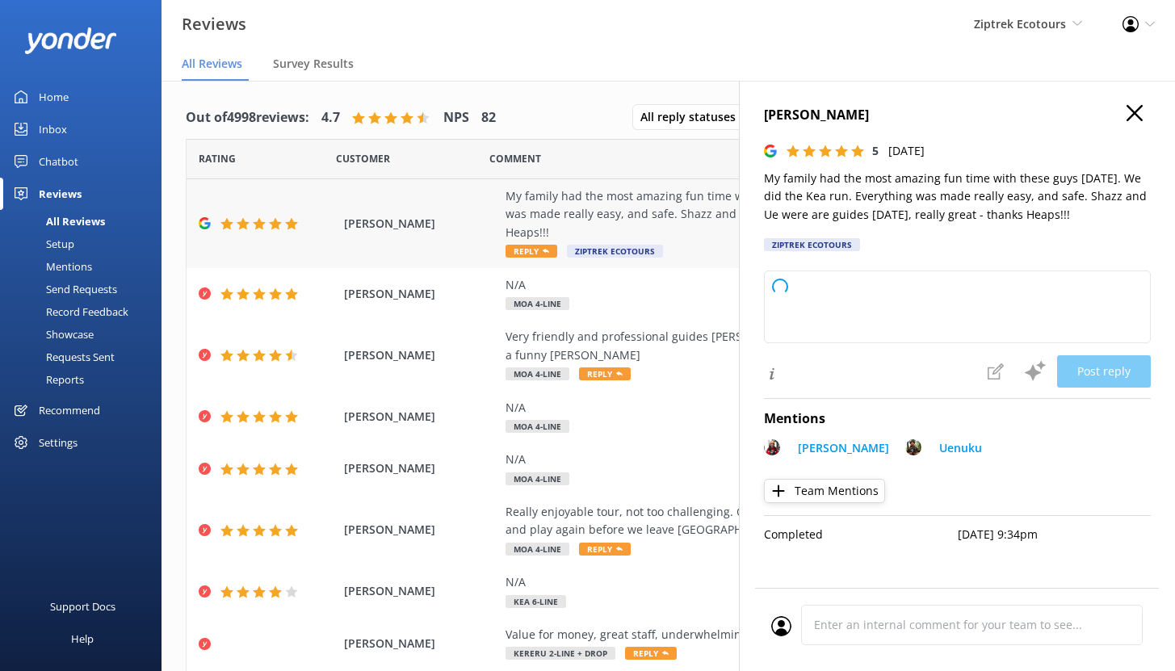
type textarea "Kia ora, Thank you so much for sharing your awesome feedback! We're so happy to…"
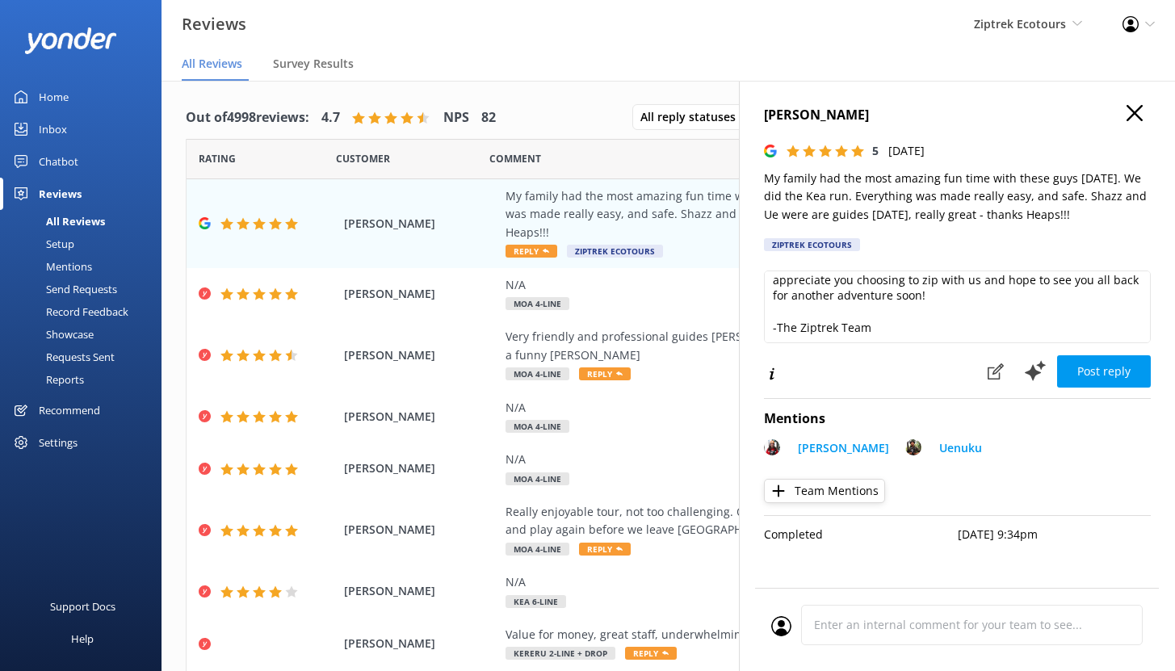
scroll to position [103, 0]
click at [995, 373] on use at bounding box center [995, 371] width 16 height 16
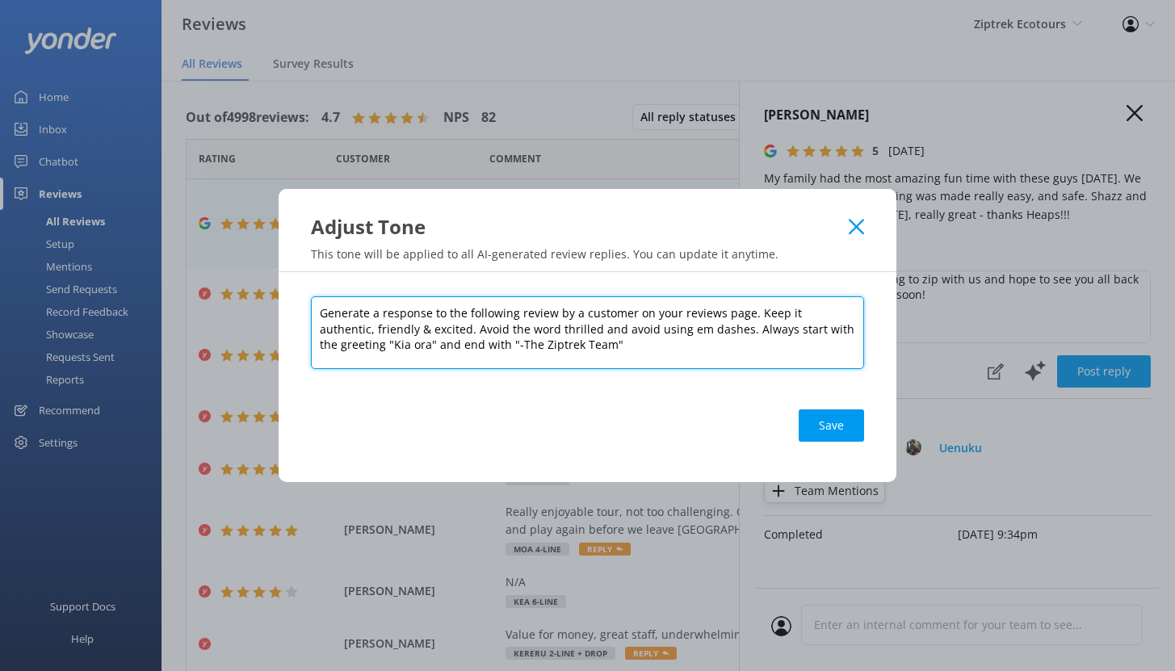
drag, startPoint x: 751, startPoint y: 314, endPoint x: 844, endPoint y: 329, distance: 94.8
click at [844, 329] on textarea "Generate a response to the following review by a customer on your reviews page.…" at bounding box center [587, 332] width 553 height 73
click at [781, 325] on textarea "Generate a response to the following review by a customer on your reviews page.…" at bounding box center [587, 332] width 553 height 73
drag, startPoint x: 691, startPoint y: 330, endPoint x: 781, endPoint y: 353, distance: 93.2
click at [781, 353] on textarea "Generate a response to the following review by a customer on your reviews page.…" at bounding box center [587, 332] width 553 height 73
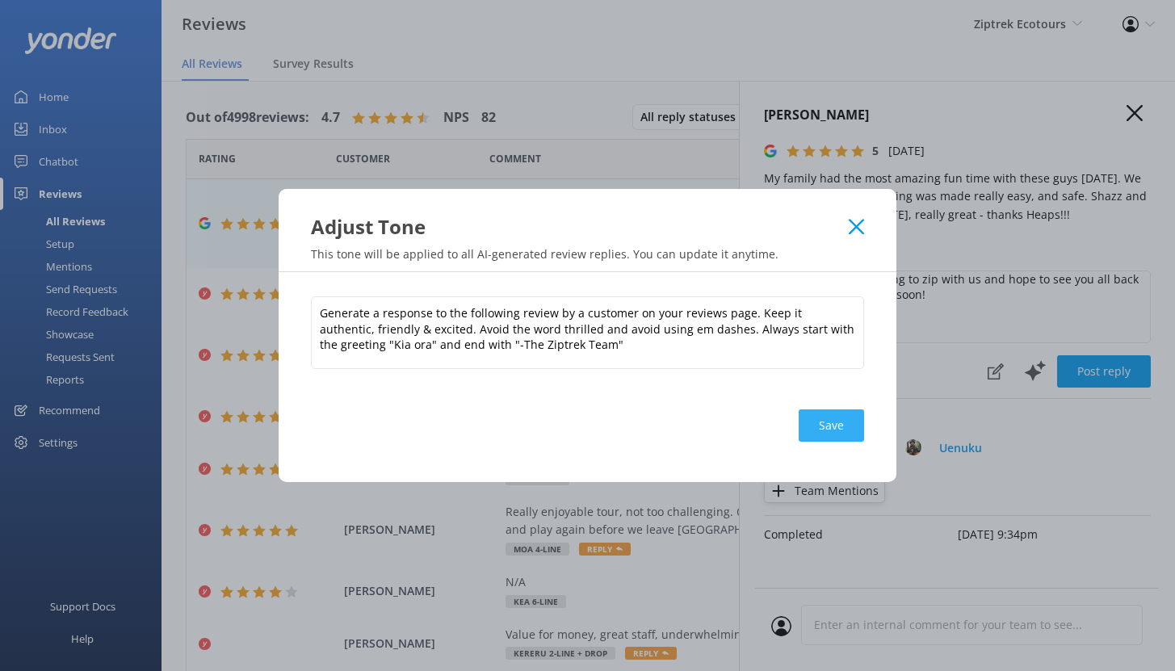
click at [832, 425] on button "Save" at bounding box center [830, 425] width 65 height 32
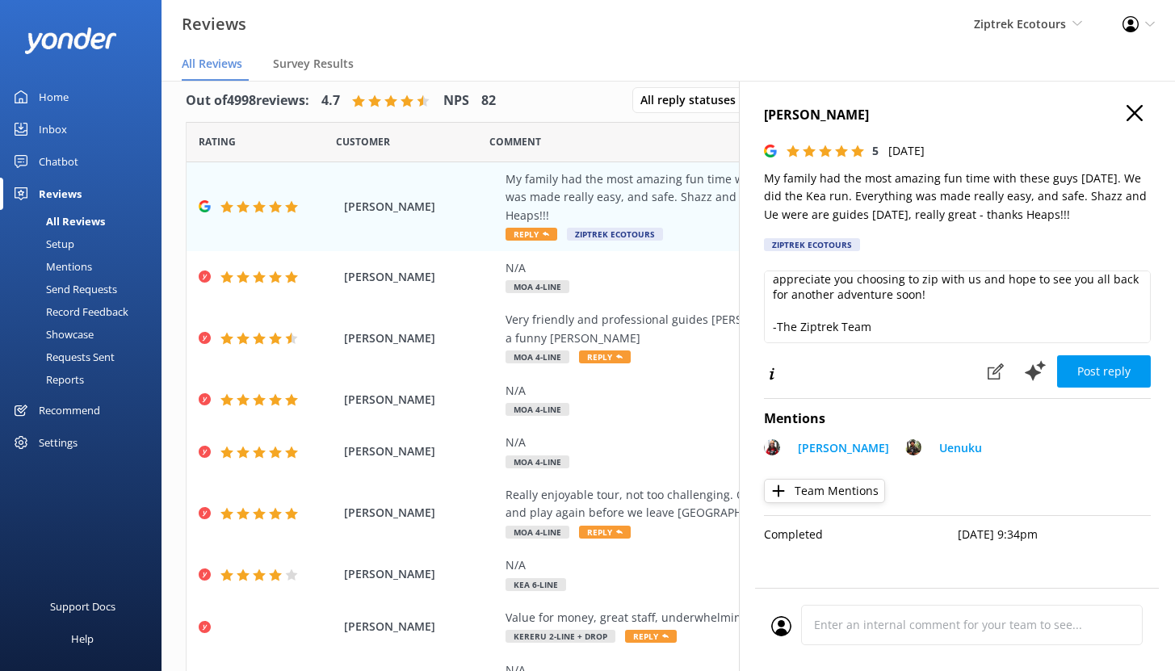
scroll to position [32, 0]
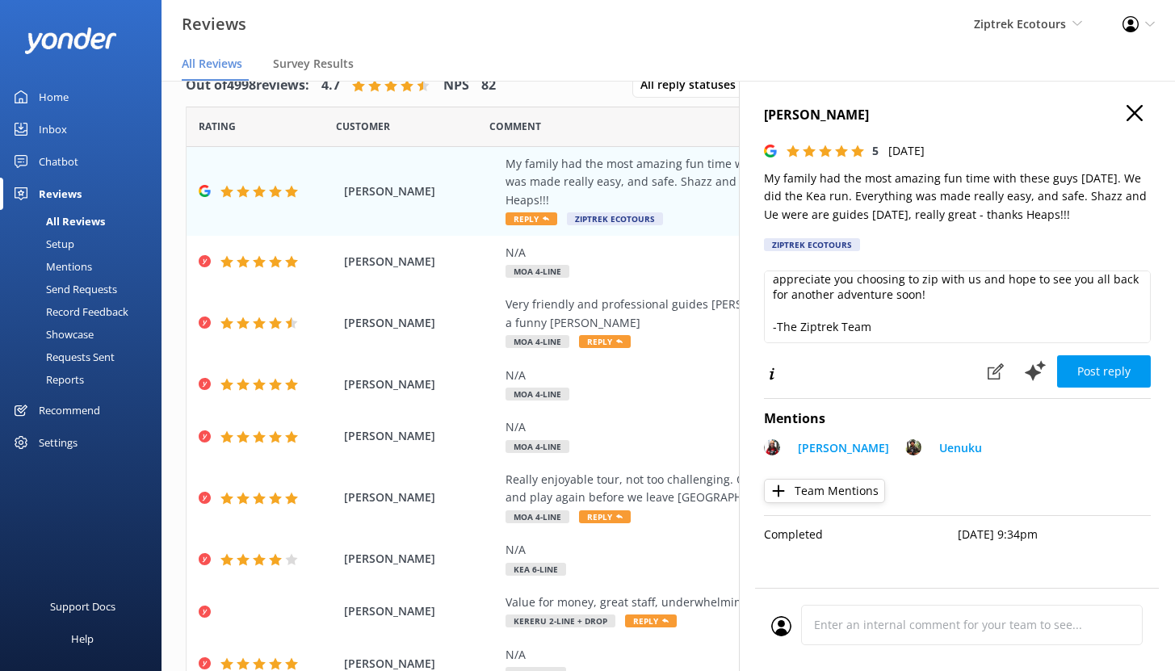
click at [1132, 113] on icon "button" at bounding box center [1134, 113] width 16 height 16
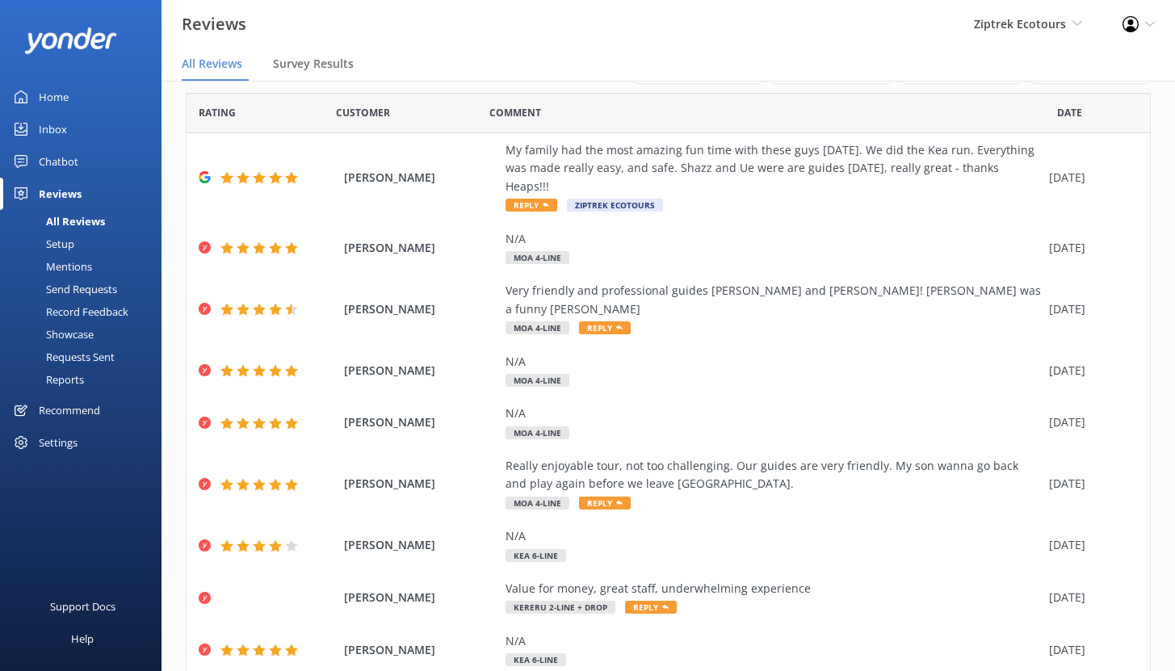
scroll to position [0, 0]
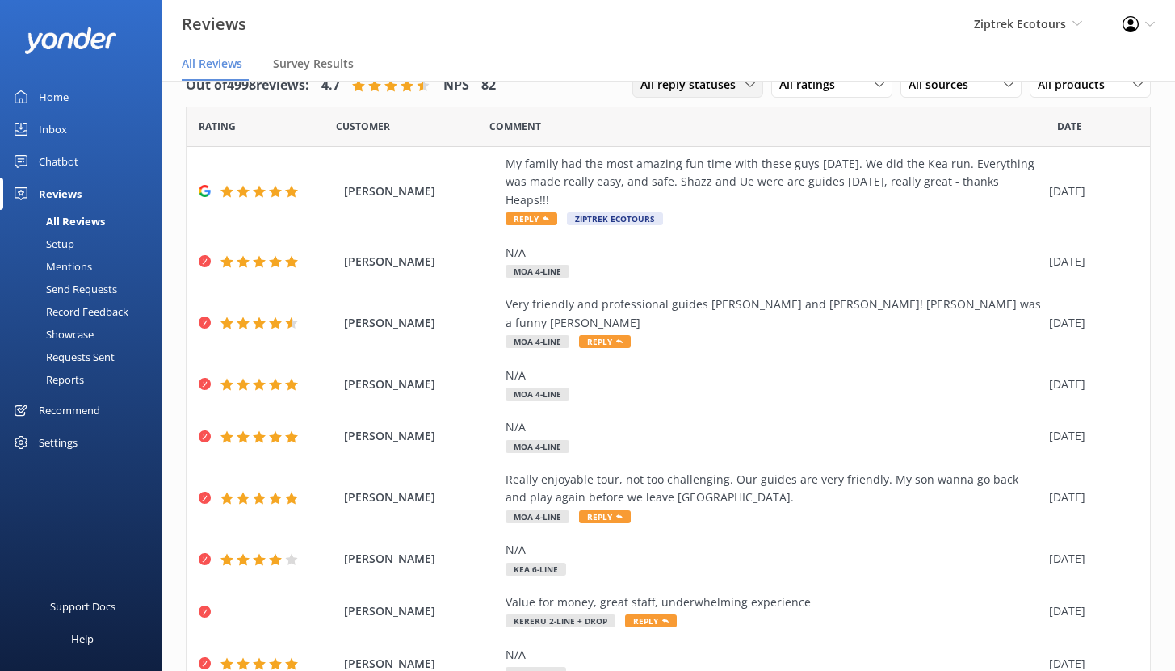
click at [710, 92] on span "All reply statuses" at bounding box center [692, 85] width 105 height 18
click at [932, 86] on span "All sources" at bounding box center [942, 85] width 69 height 18
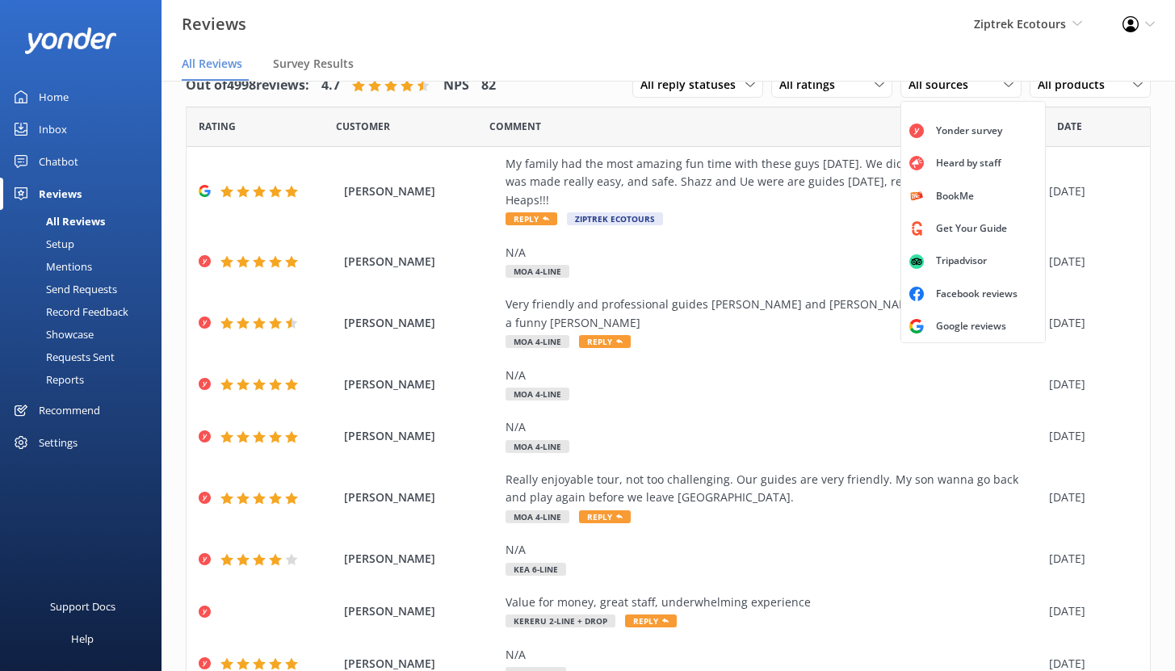
click at [74, 266] on div "Mentions" at bounding box center [51, 266] width 82 height 23
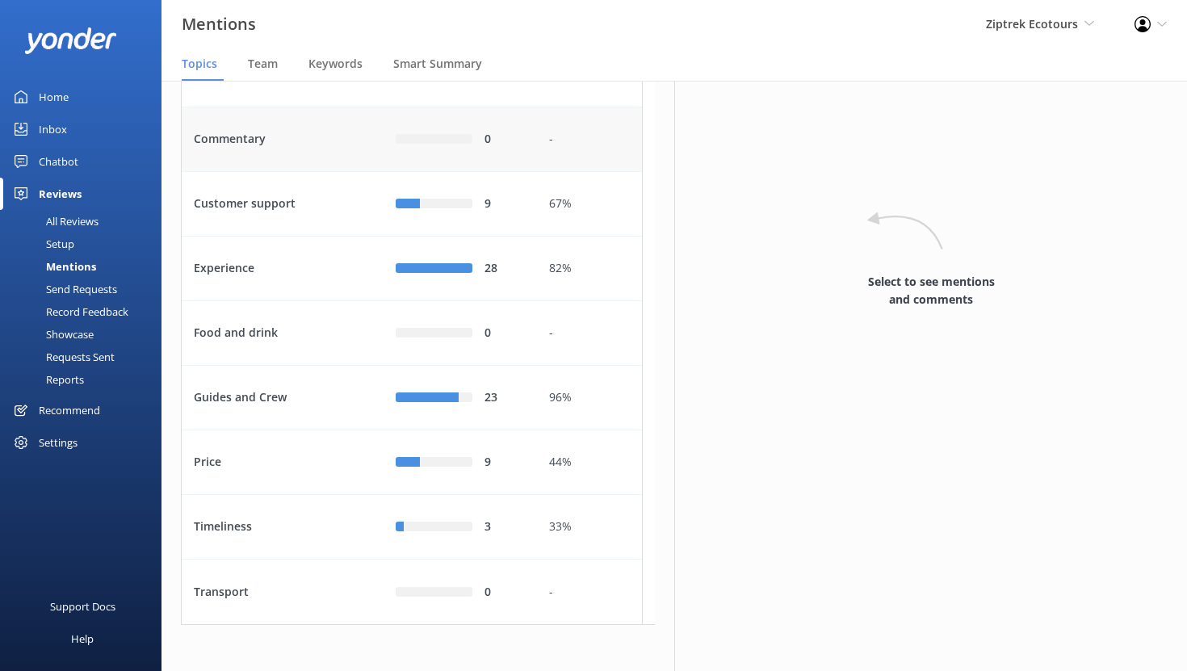
scroll to position [163, 0]
click at [321, 234] on div "Customer support" at bounding box center [283, 202] width 202 height 65
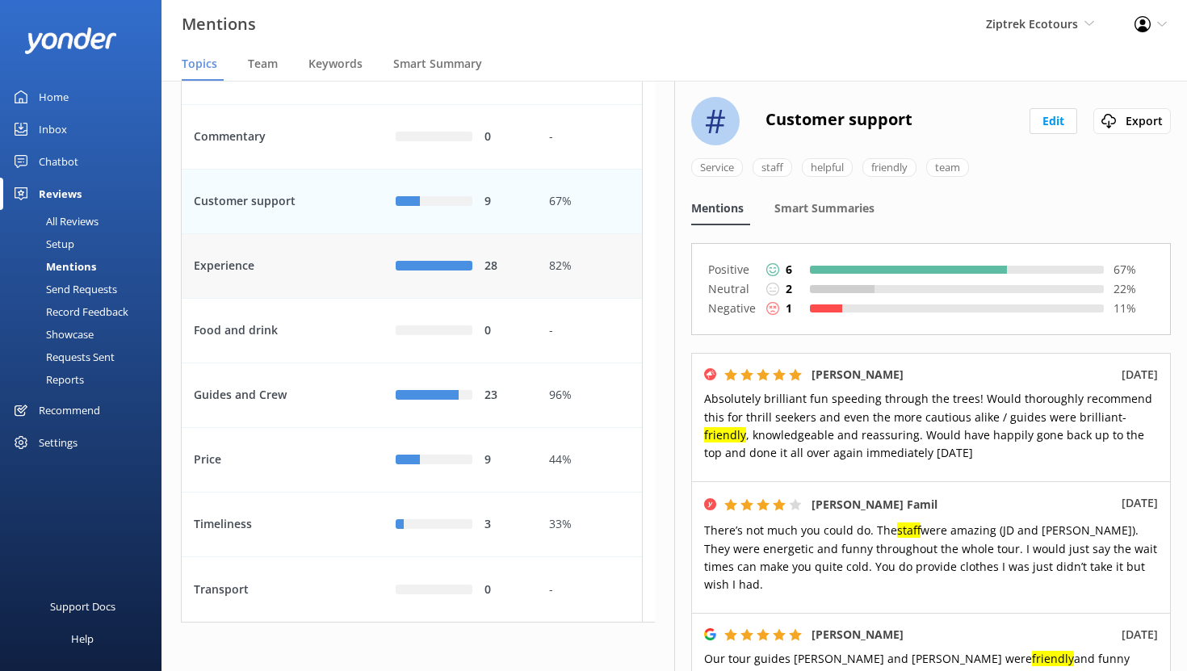
scroll to position [212, 0]
click at [314, 262] on div "Experience" at bounding box center [283, 266] width 202 height 65
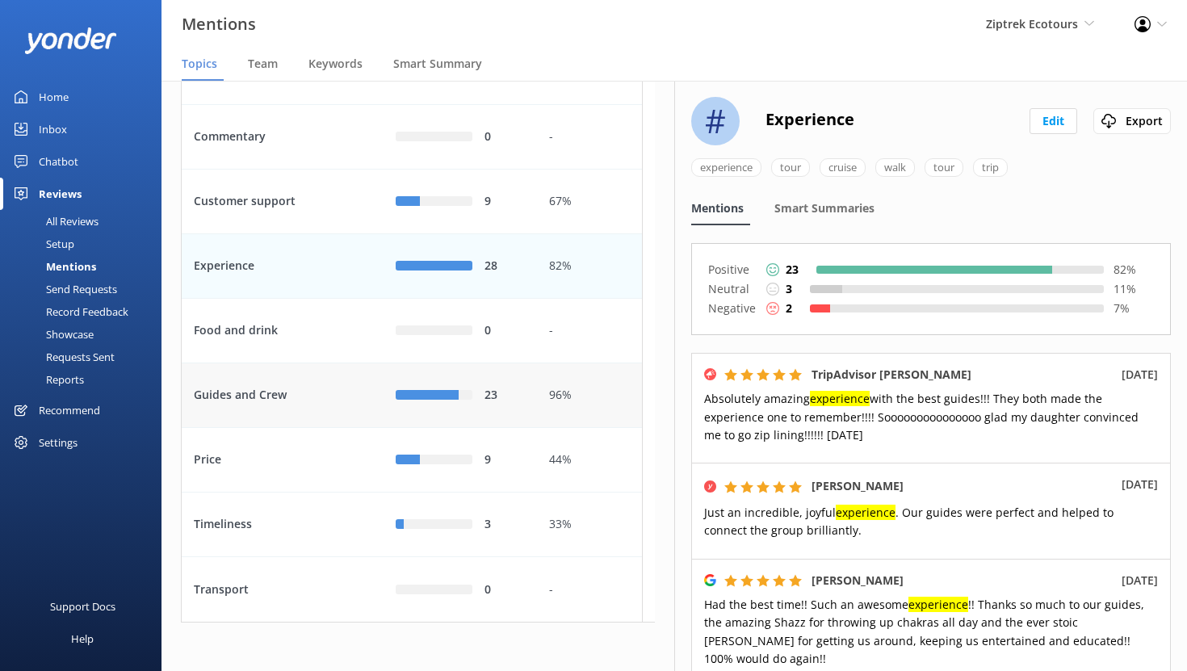
click at [320, 388] on div "Guides and Crew" at bounding box center [283, 395] width 202 height 65
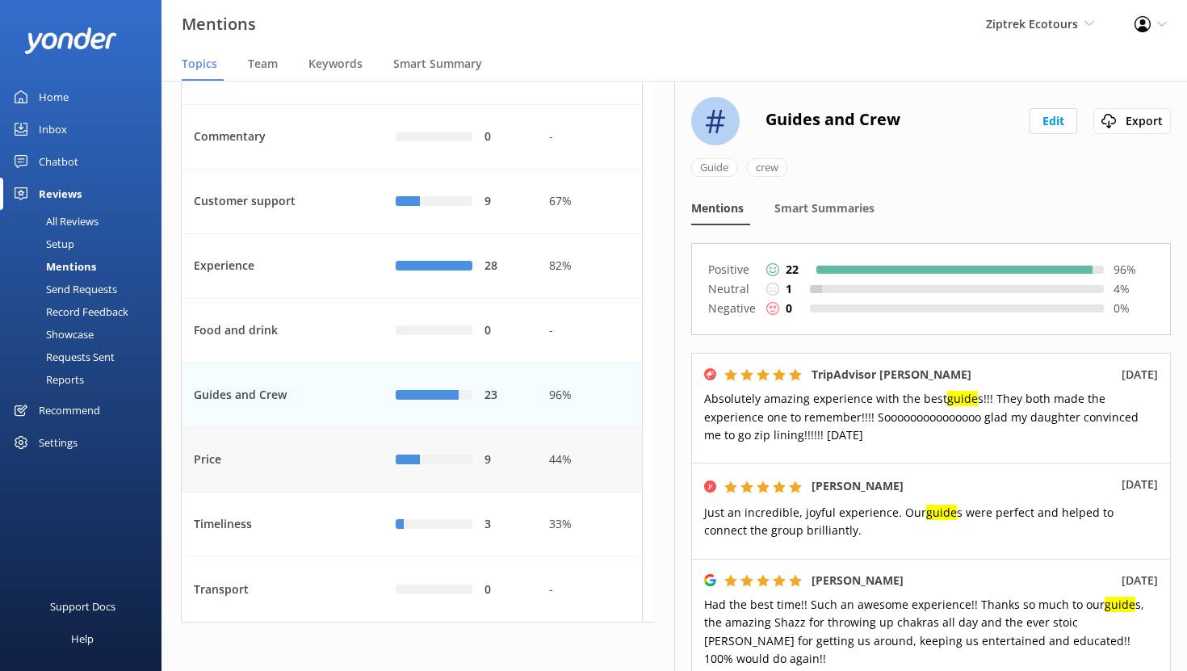
click at [333, 464] on div "Price" at bounding box center [283, 460] width 202 height 65
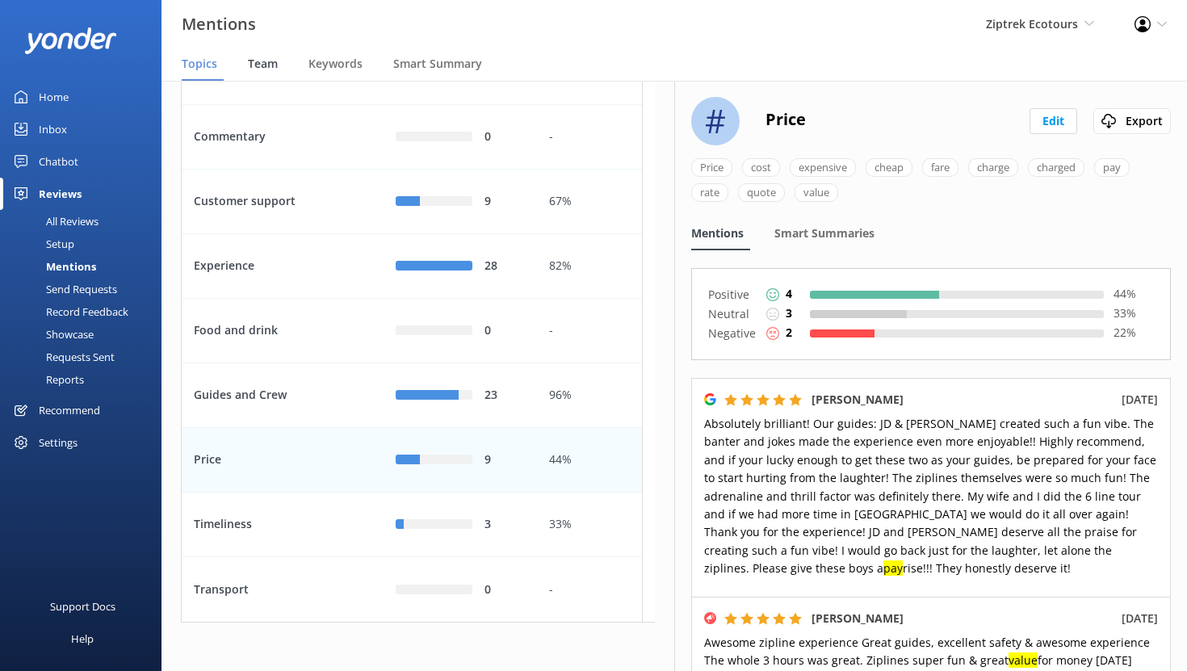
click at [258, 67] on span "Team" at bounding box center [263, 64] width 30 height 16
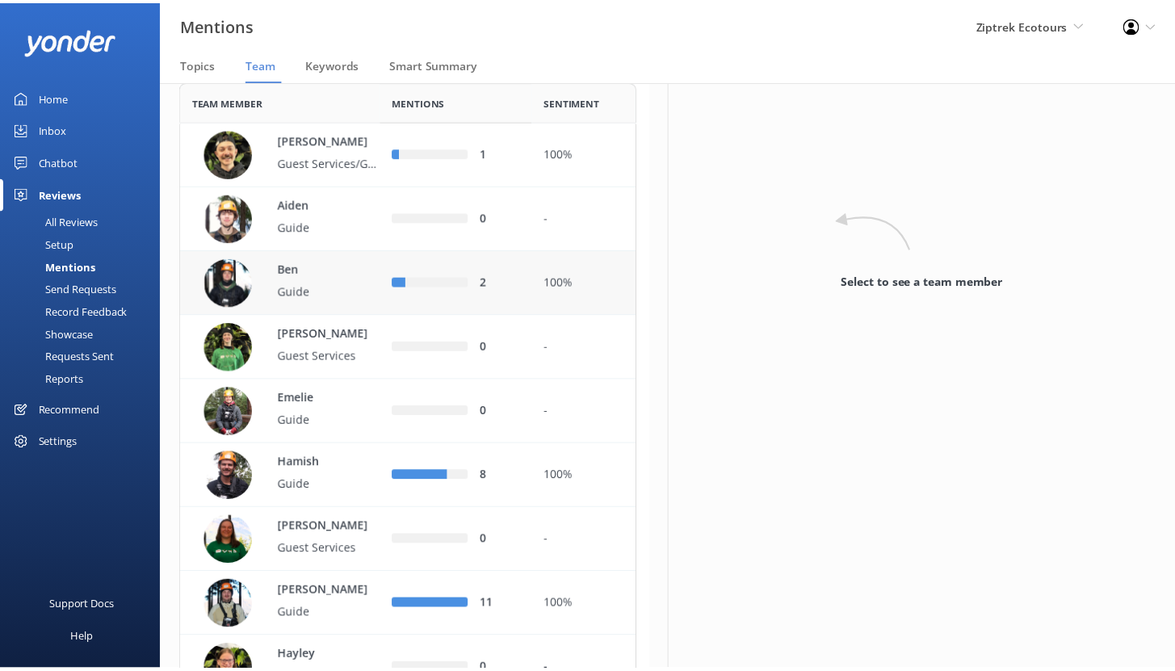
scroll to position [147, 0]
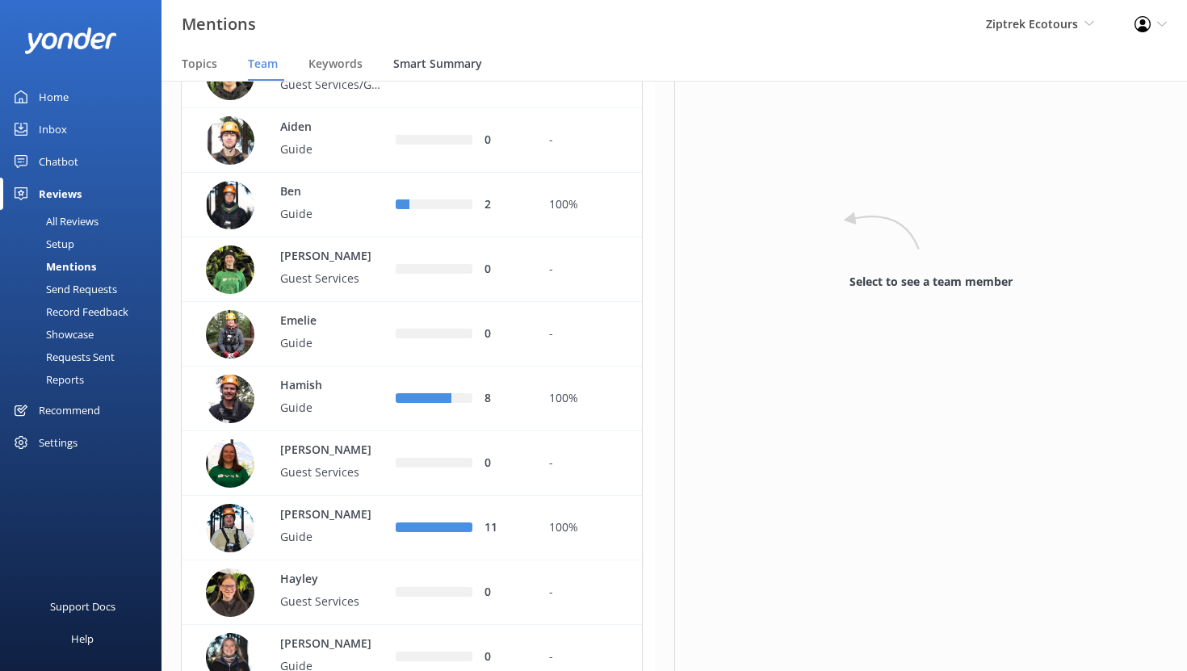
click at [446, 65] on span "Smart Summary" at bounding box center [437, 64] width 89 height 16
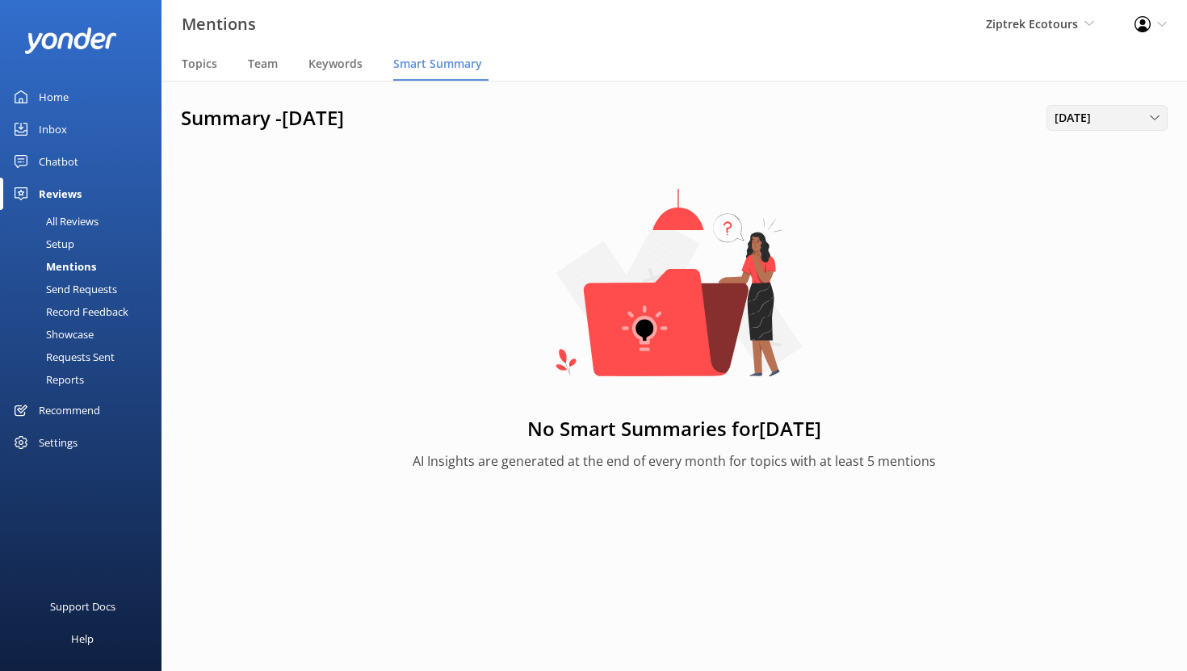
click at [1079, 119] on span "[DATE]" at bounding box center [1077, 118] width 46 height 18
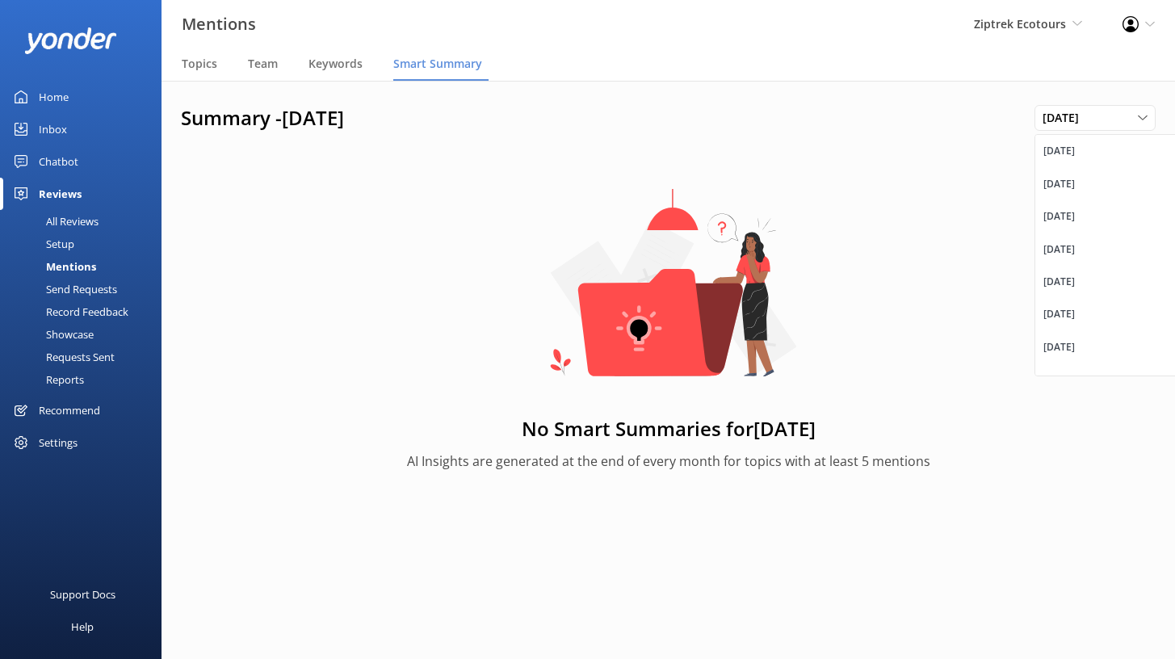
click at [1062, 346] on div "[DATE]" at bounding box center [1058, 347] width 31 height 16
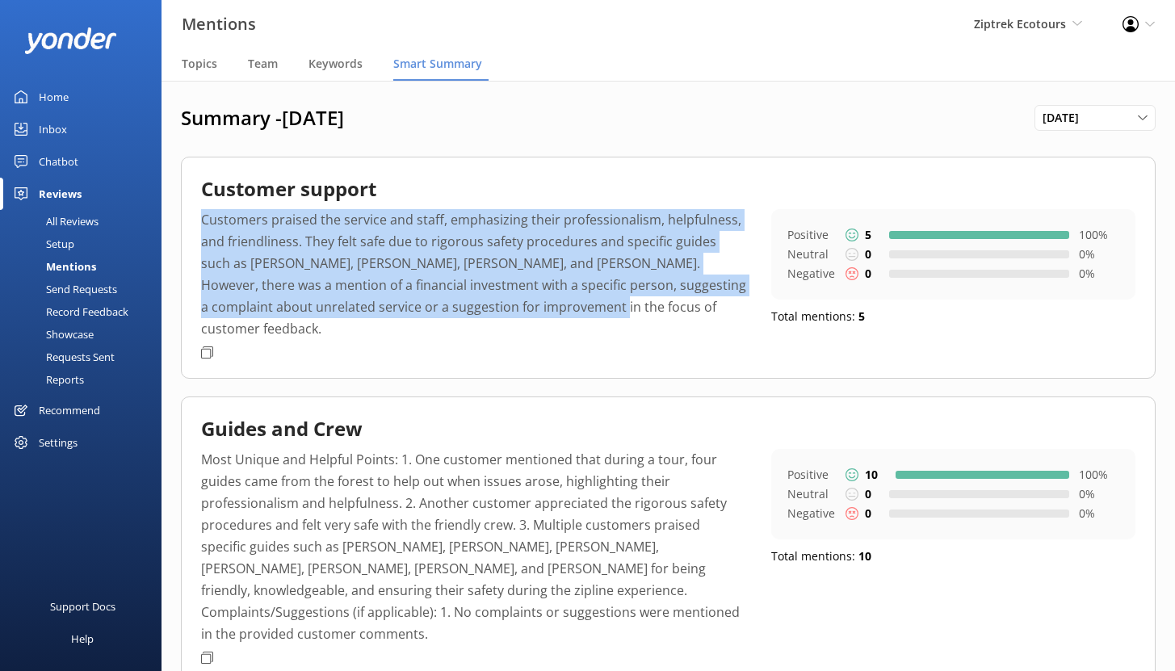
drag, startPoint x: 506, startPoint y: 306, endPoint x: 204, endPoint y: 224, distance: 312.9
click at [204, 224] on p "Customers praised the service and staff, emphasizing their professionalism, hel…" at bounding box center [474, 274] width 546 height 131
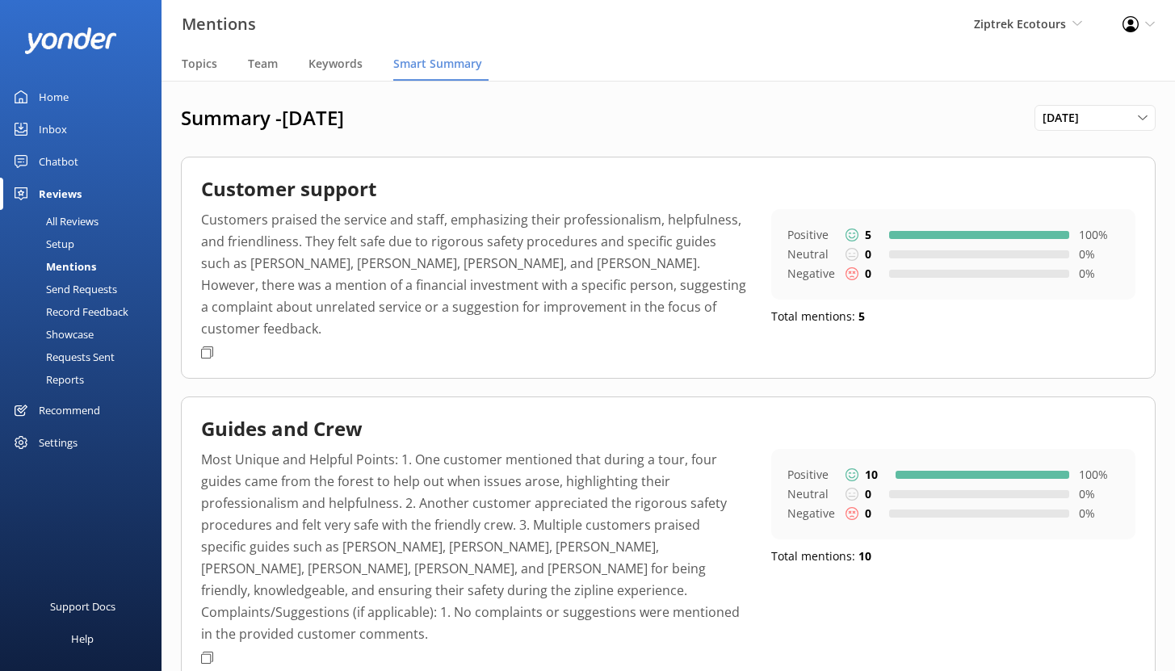
click at [174, 349] on div "Summary - [DATE] [DATE] [DATE] [DATE] [DATE] [DATE] [DATE] [DATE] [DATE] [DATE]…" at bounding box center [667, 517] width 1013 height 873
click at [84, 410] on div "Recommend" at bounding box center [69, 410] width 61 height 32
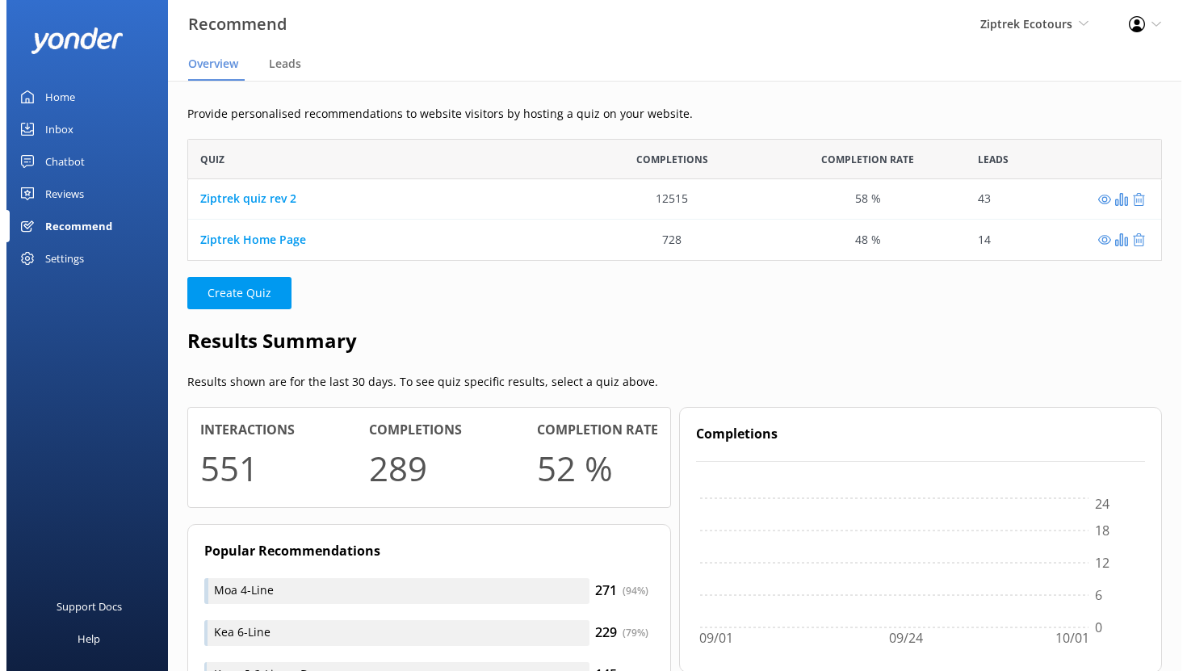
scroll to position [13, 13]
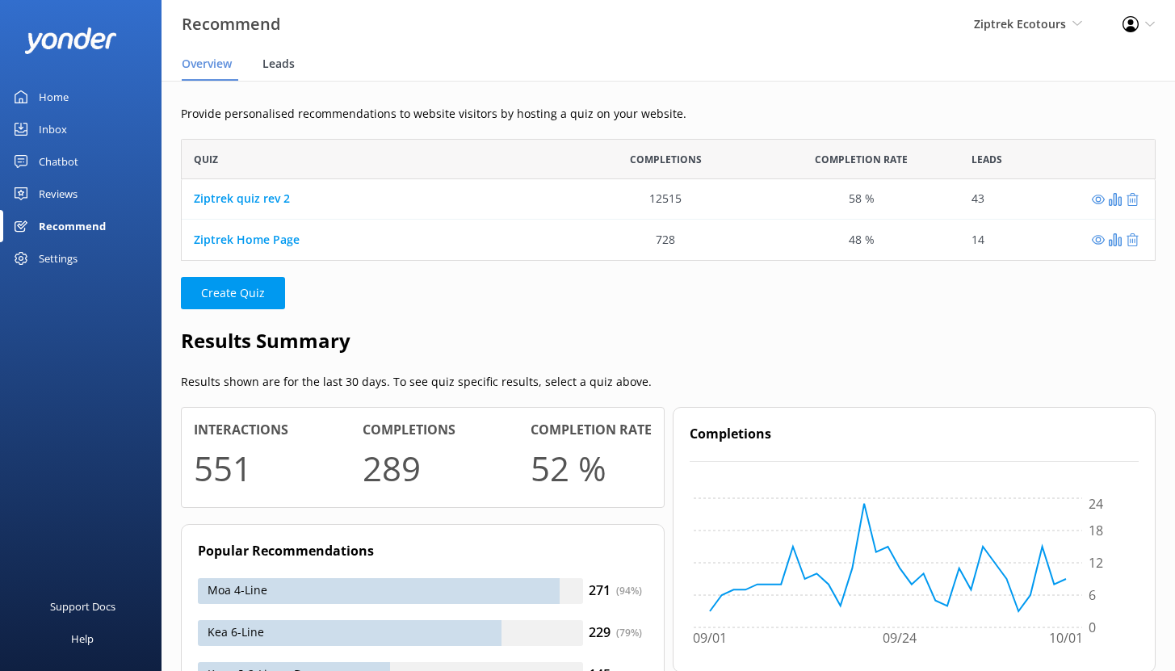
click at [277, 63] on span "Leads" at bounding box center [278, 64] width 32 height 16
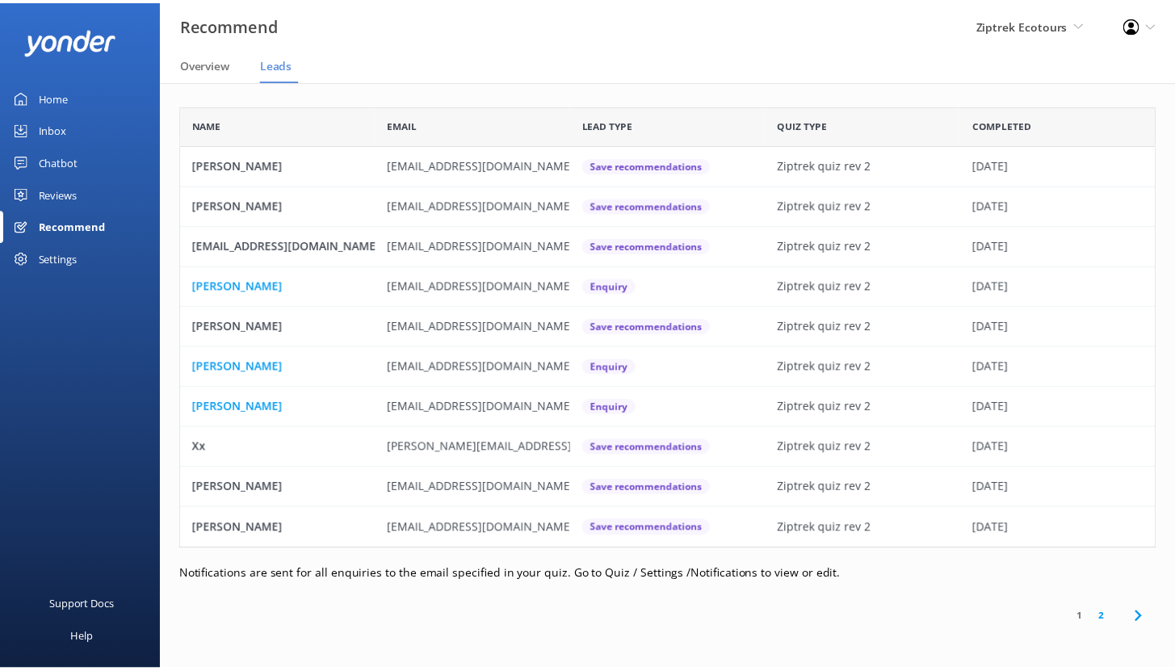
scroll to position [433, 974]
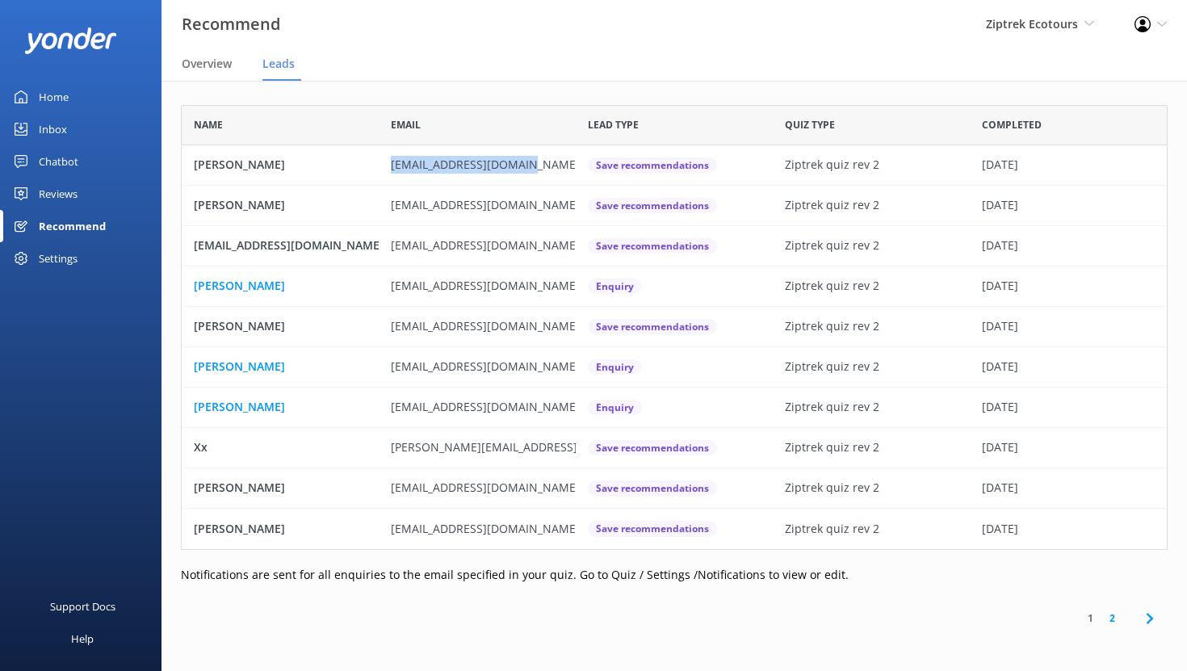
drag, startPoint x: 392, startPoint y: 165, endPoint x: 521, endPoint y: 178, distance: 129.1
click at [521, 178] on div "[EMAIL_ADDRESS][DOMAIN_NAME]" at bounding box center [477, 165] width 197 height 40
click at [220, 59] on span "Overview" at bounding box center [207, 64] width 50 height 16
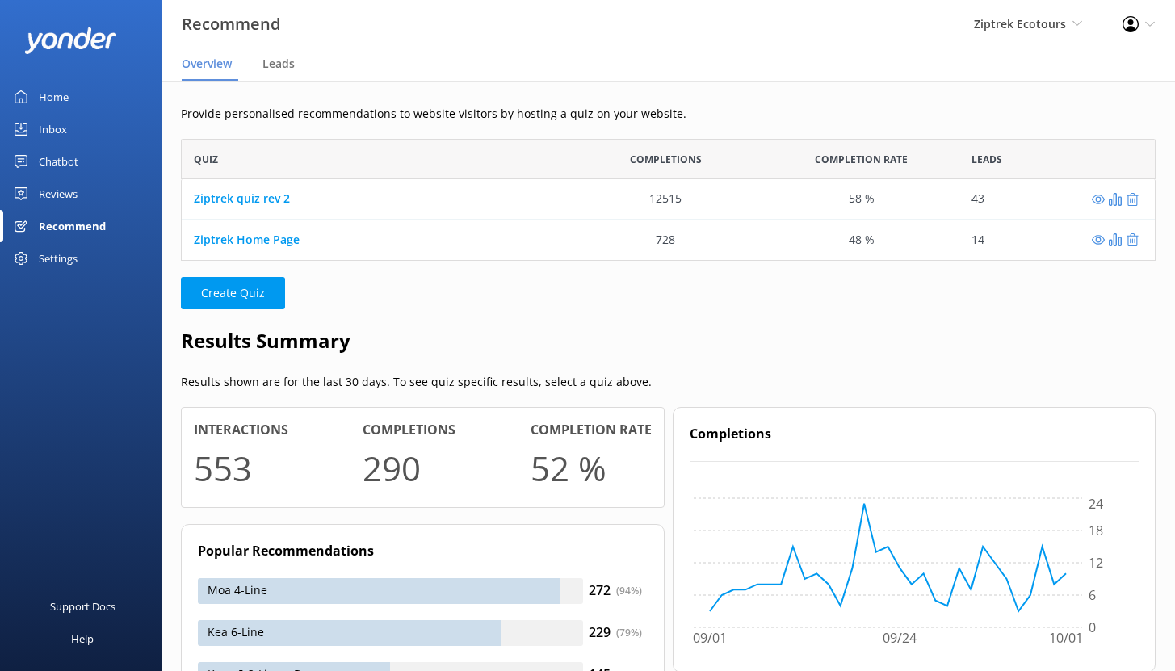
click at [82, 98] on link "Home" at bounding box center [80, 97] width 161 height 32
